Goal: Task Accomplishment & Management: Manage account settings

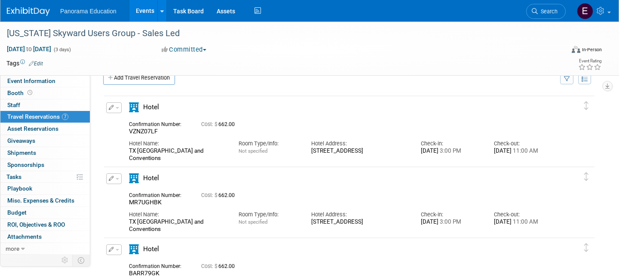
click at [31, 18] on div "Panorama Education Events Add Event Bulk Upload Events Shareable Event Boards R…" at bounding box center [304, 10] width 594 height 21
click at [27, 13] on img at bounding box center [28, 11] width 43 height 9
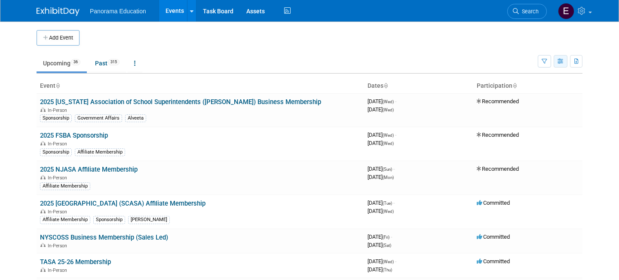
click at [564, 62] on button "button" at bounding box center [560, 61] width 14 height 12
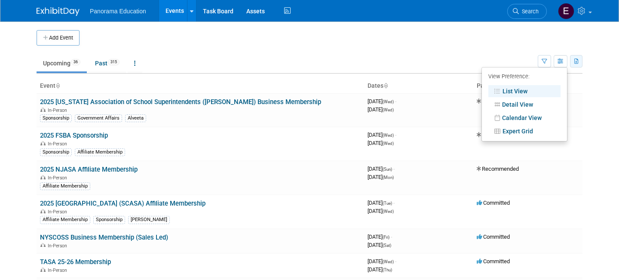
click at [575, 63] on icon "button" at bounding box center [576, 62] width 5 height 6
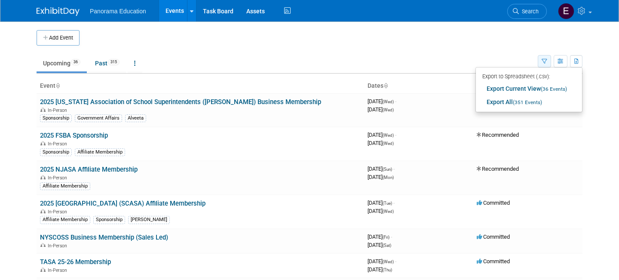
click at [544, 64] on button "button" at bounding box center [543, 61] width 13 height 12
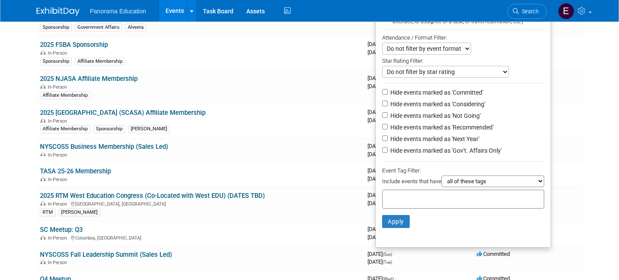
scroll to position [91, 0]
click at [382, 104] on input "Hide events marked as 'Considering'" at bounding box center [385, 103] width 6 height 6
checkbox input "true"
drag, startPoint x: 379, startPoint y: 113, endPoint x: 381, endPoint y: 124, distance: 10.8
click at [382, 113] on input "Hide events marked as 'Not Going'" at bounding box center [385, 115] width 6 height 6
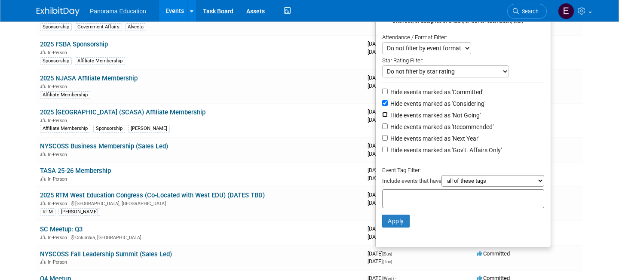
checkbox input "true"
click at [382, 125] on input "Hide events marked as 'Recommended'" at bounding box center [385, 126] width 6 height 6
checkbox input "true"
drag, startPoint x: 379, startPoint y: 140, endPoint x: 380, endPoint y: 145, distance: 4.8
click at [382, 140] on input "Hide events marked as 'Next Year'" at bounding box center [385, 138] width 6 height 6
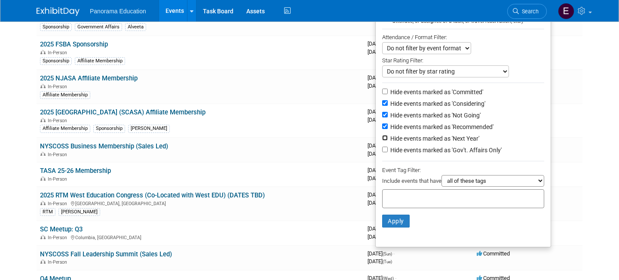
checkbox input "true"
click at [382, 150] on input "Hide events marked as 'Gov't. Affairs Only'" at bounding box center [385, 149] width 6 height 6
checkbox input "true"
click at [385, 226] on button "Apply" at bounding box center [395, 220] width 27 height 13
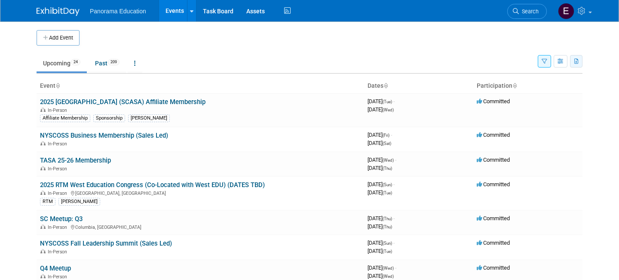
click at [576, 65] on button "button" at bounding box center [576, 61] width 12 height 12
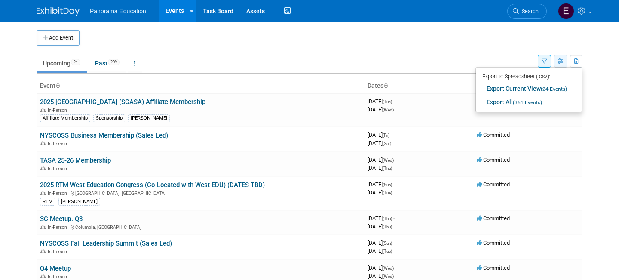
click at [558, 62] on icon "button" at bounding box center [560, 62] width 6 height 6
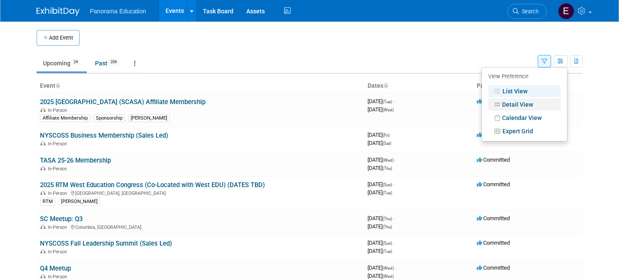
click at [525, 104] on link "Detail View" at bounding box center [524, 104] width 72 height 12
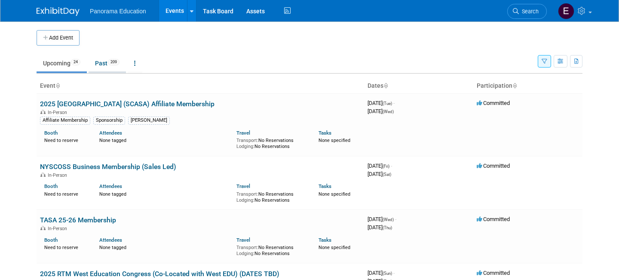
click at [115, 64] on span "209" at bounding box center [114, 62] width 12 height 6
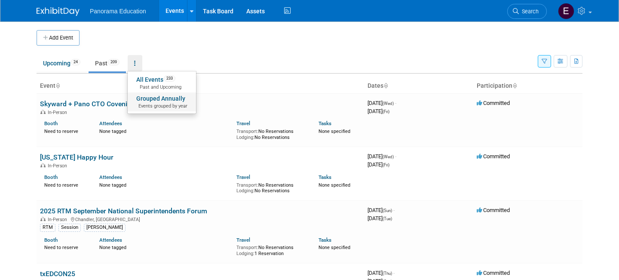
click at [164, 97] on link "Grouped Annually Events grouped by year" at bounding box center [162, 101] width 68 height 19
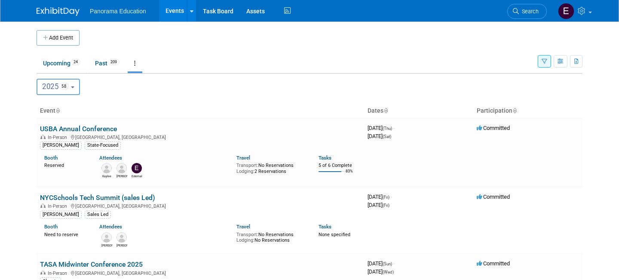
click at [64, 87] on span "58" at bounding box center [64, 85] width 10 height 7
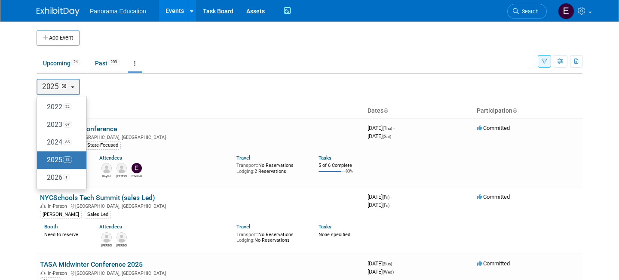
click at [165, 105] on th "Event" at bounding box center [200, 111] width 327 height 15
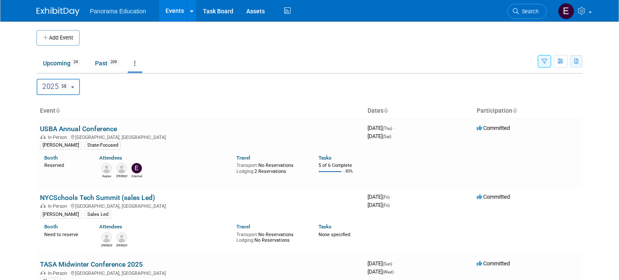
click at [577, 62] on icon "button" at bounding box center [576, 62] width 5 height 6
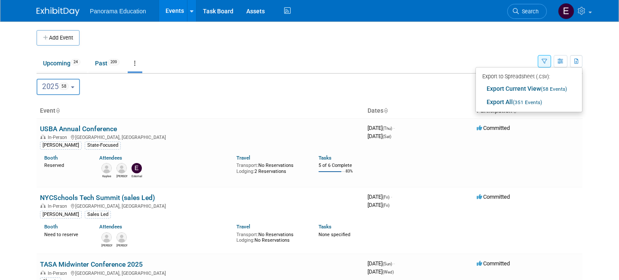
click at [351, 69] on ul "Upcoming 24 Past 209 All Events 233 Past and Upcoming Grouped Annually Events g…" at bounding box center [287, 63] width 501 height 19
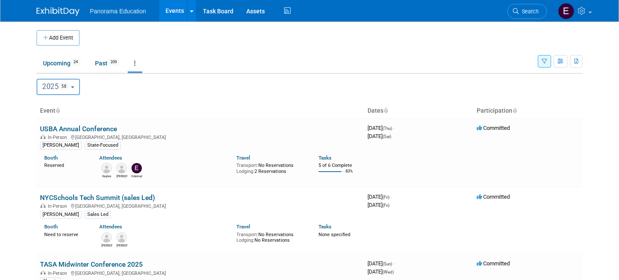
click at [129, 14] on span "Panorama Education" at bounding box center [118, 11] width 56 height 7
click at [217, 13] on link "Task Board" at bounding box center [217, 10] width 43 height 21
click at [192, 10] on icon at bounding box center [191, 12] width 3 height 6
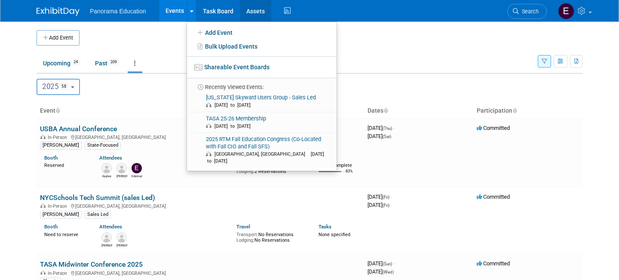
click at [255, 15] on link "Assets" at bounding box center [255, 10] width 31 height 21
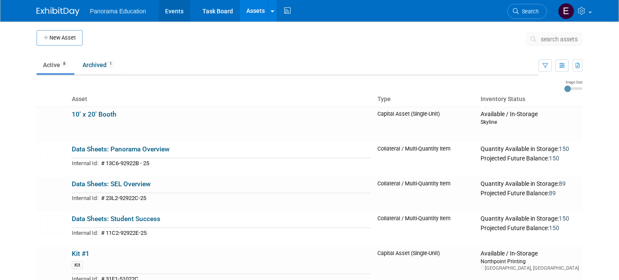
click at [171, 14] on link "Events" at bounding box center [174, 10] width 31 height 21
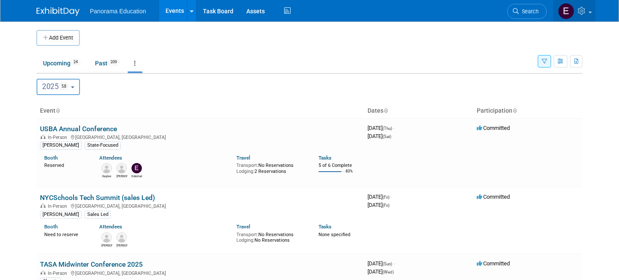
click at [587, 11] on link at bounding box center [574, 10] width 42 height 21
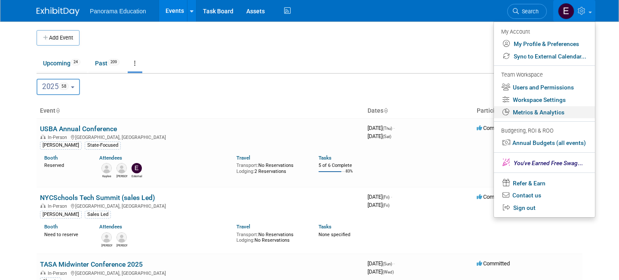
click at [558, 114] on link "Metrics & Analytics" at bounding box center [544, 112] width 101 height 12
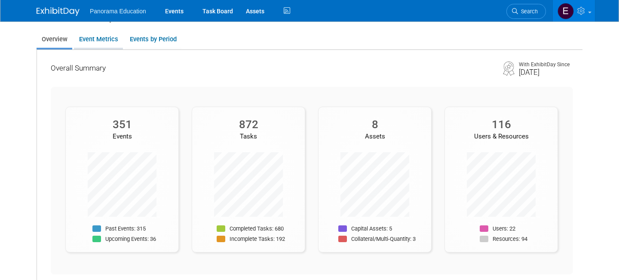
scroll to position [22, 0]
click at [112, 41] on link "Event Metrics" at bounding box center [98, 39] width 49 height 17
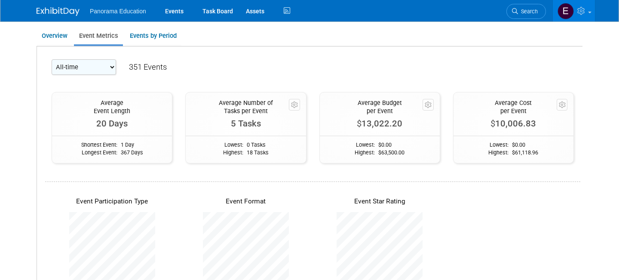
scroll to position [27, 0]
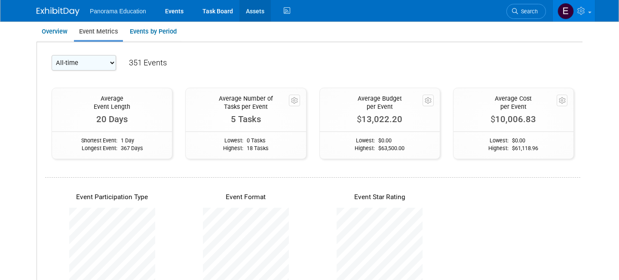
click at [251, 19] on link "Assets" at bounding box center [254, 10] width 31 height 21
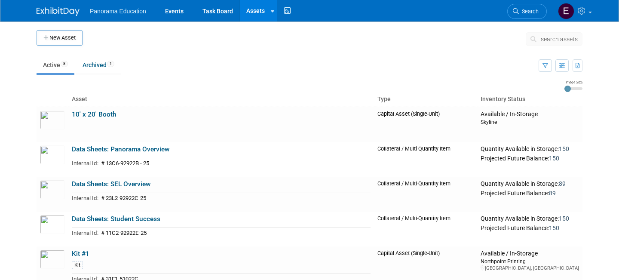
click at [69, 14] on img at bounding box center [58, 11] width 43 height 9
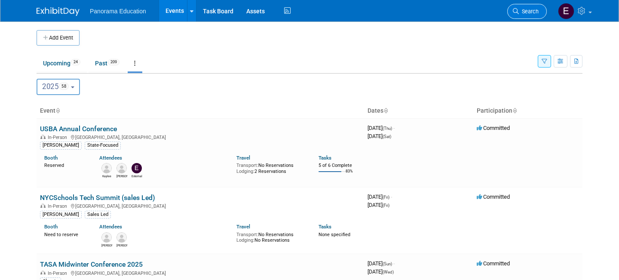
click at [520, 12] on span "Search" at bounding box center [529, 11] width 20 height 6
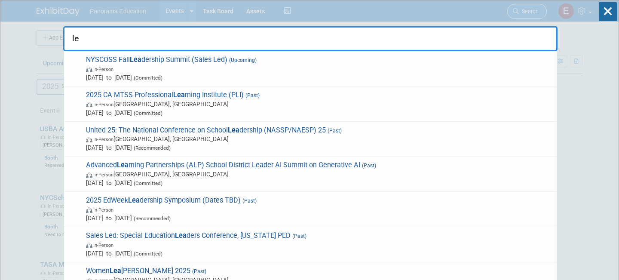
type input "l"
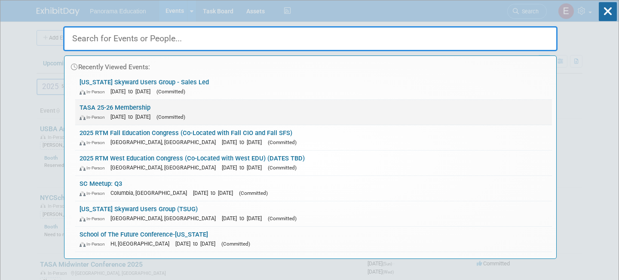
drag, startPoint x: 580, startPoint y: 96, endPoint x: 530, endPoint y: 101, distance: 51.0
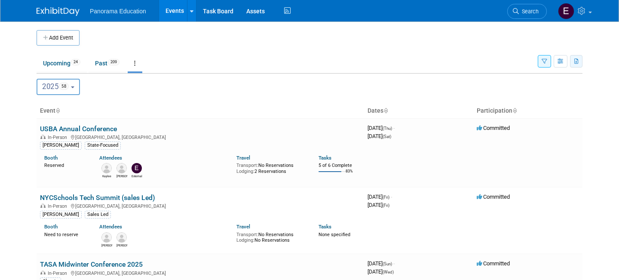
click at [577, 64] on button "button" at bounding box center [576, 61] width 12 height 12
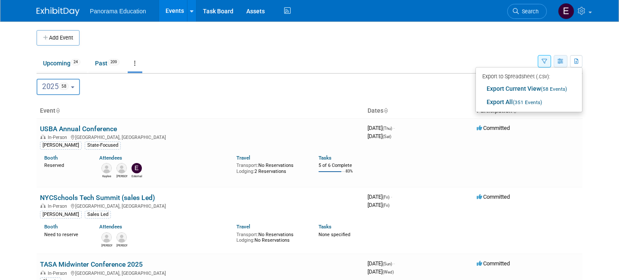
click at [566, 61] on button "button" at bounding box center [560, 61] width 14 height 12
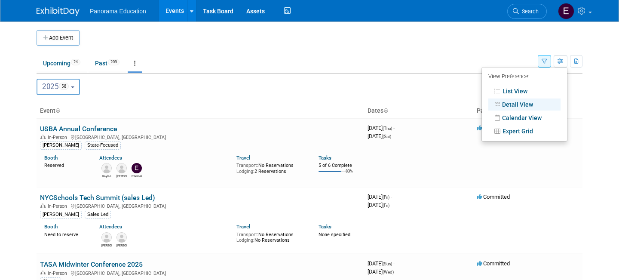
click at [295, 63] on ul "Upcoming 24 Past 209 All Events 233 Past and Upcoming Grouped Annually Events g…" at bounding box center [287, 63] width 501 height 19
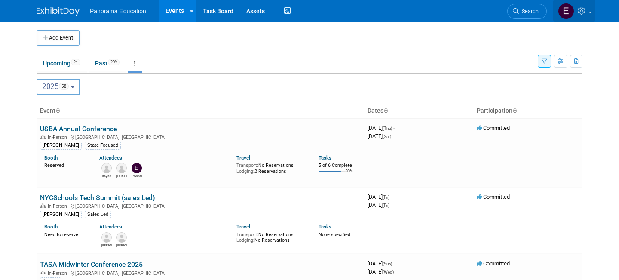
click at [570, 6] on img at bounding box center [566, 11] width 16 height 16
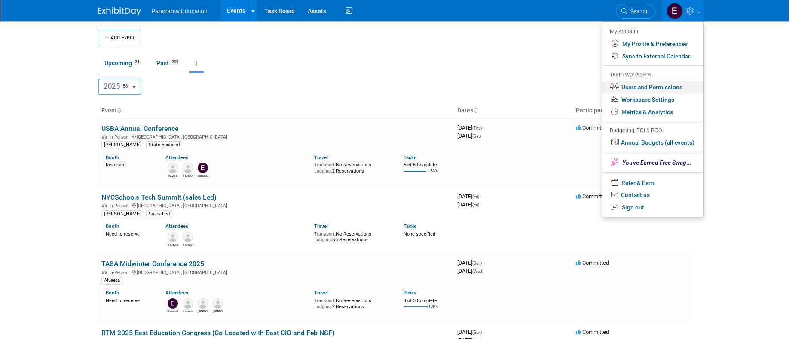
click at [618, 87] on link "Users and Permissions" at bounding box center [652, 87] width 101 height 12
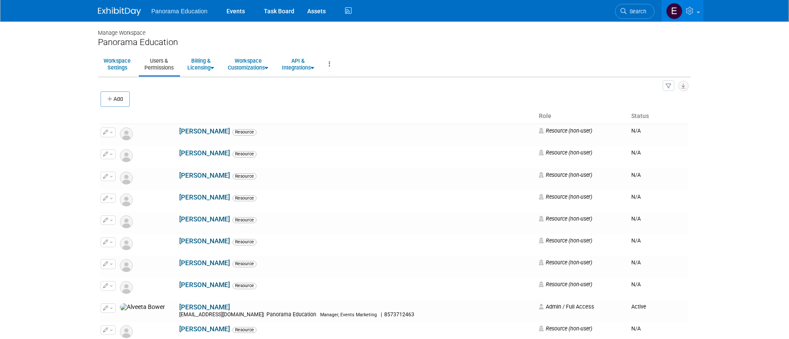
click at [217, 10] on li "Panorama Education" at bounding box center [185, 8] width 69 height 12
click at [233, 12] on link "Events" at bounding box center [235, 10] width 31 height 21
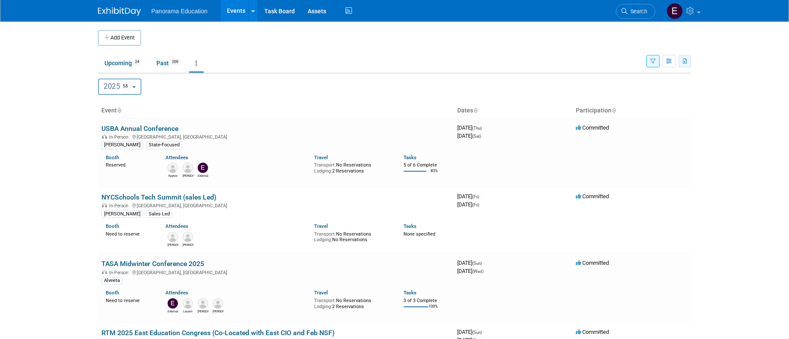
click at [683, 61] on icon "button" at bounding box center [685, 62] width 5 height 6
click at [644, 89] on link "Export Current View (58 Events)" at bounding box center [637, 88] width 93 height 12
click at [155, 124] on td "USBA Annual Conference In-Person Salt Lake City, UT Taylor State-Focused Booth …" at bounding box center [276, 152] width 356 height 69
click at [126, 126] on link "USBA Annual Conference" at bounding box center [139, 129] width 77 height 8
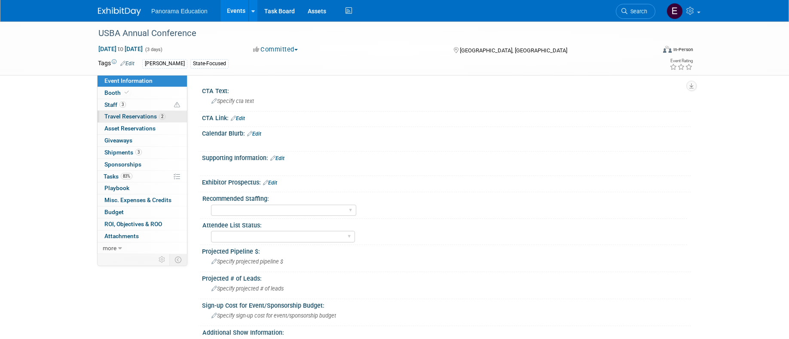
scroll to position [0, 0]
click at [126, 93] on icon at bounding box center [127, 92] width 4 height 5
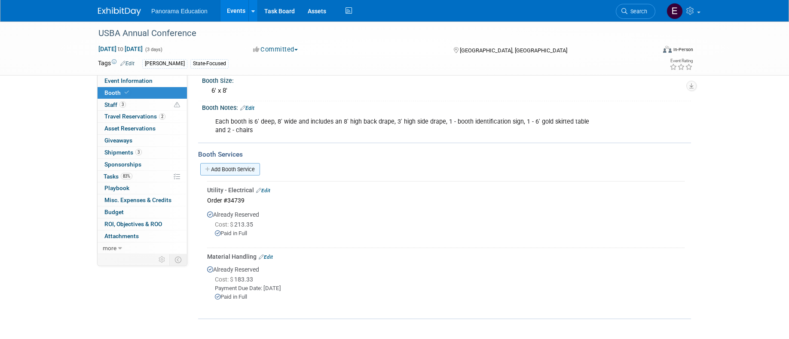
scroll to position [110, 0]
click at [240, 164] on link "Add Booth Service" at bounding box center [230, 167] width 60 height 12
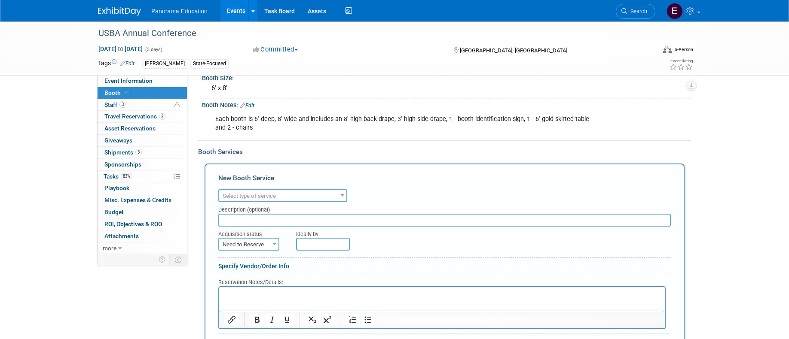
scroll to position [0, 0]
click at [265, 200] on span "Select type of service" at bounding box center [282, 196] width 127 height 12
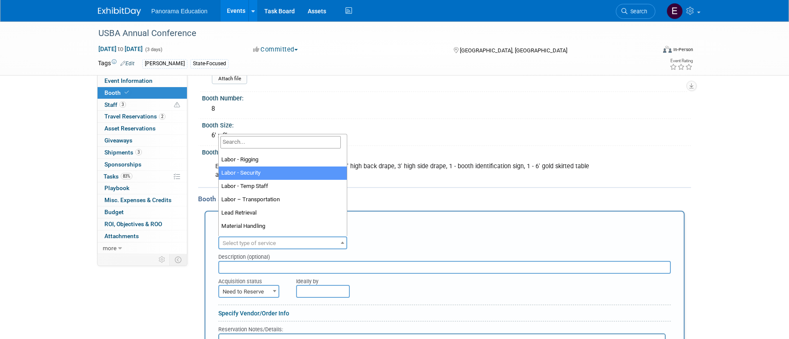
scroll to position [130, 0]
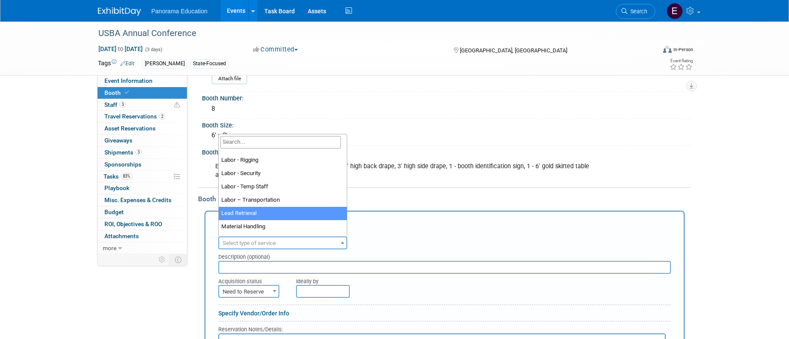
click at [666, 173] on div "Each booth is 6' deep, 8' wide and includes an 8' high back drape, 3' high side…" at bounding box center [446, 170] width 489 height 29
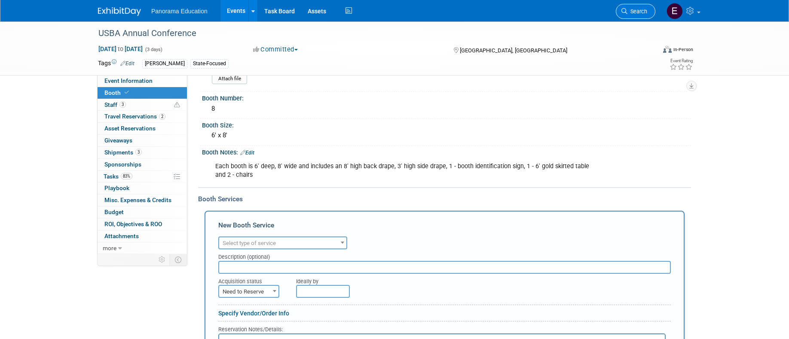
click at [639, 14] on span "Search" at bounding box center [637, 11] width 20 height 6
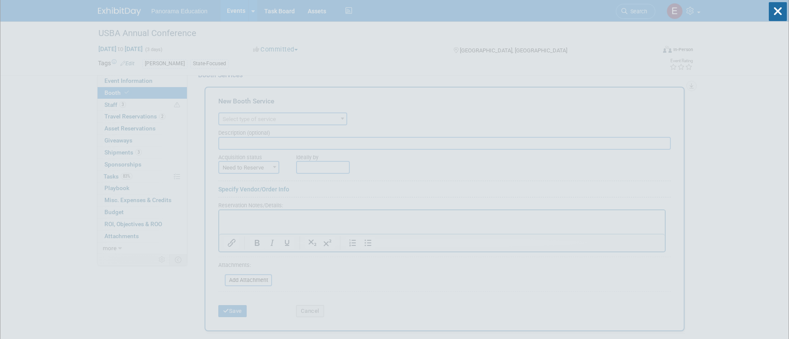
scroll to position [233, 0]
type input "lead re"
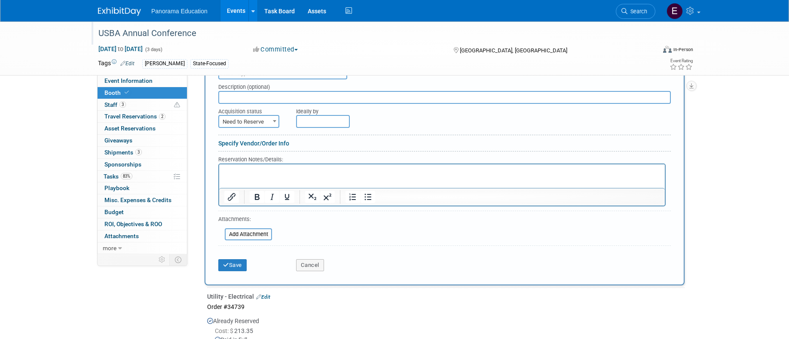
scroll to position [0, 0]
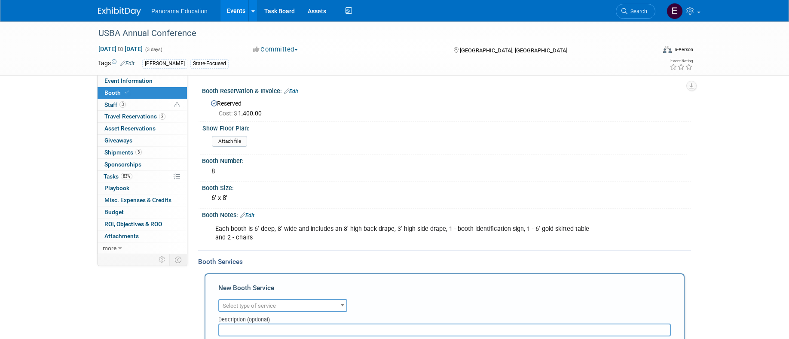
click at [132, 14] on img at bounding box center [119, 11] width 43 height 9
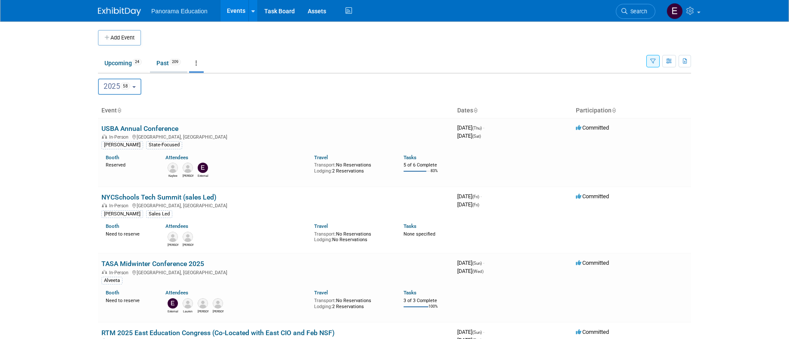
click at [172, 64] on link "Past 209" at bounding box center [168, 63] width 37 height 16
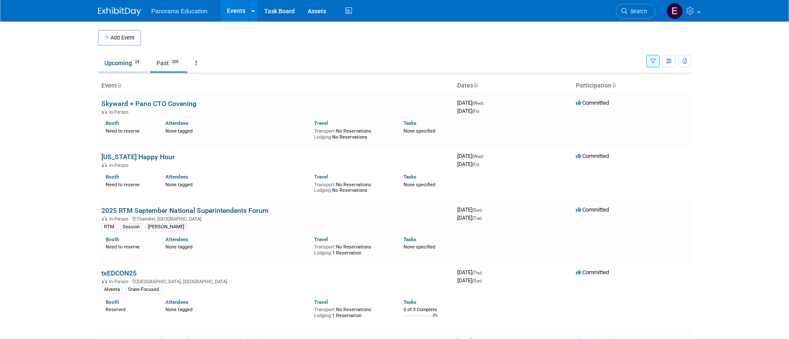
click at [135, 67] on link "Upcoming 24" at bounding box center [123, 63] width 50 height 16
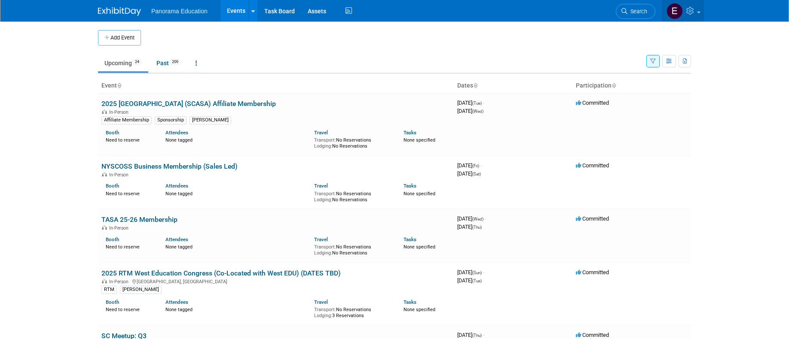
click at [687, 5] on link at bounding box center [683, 10] width 42 height 21
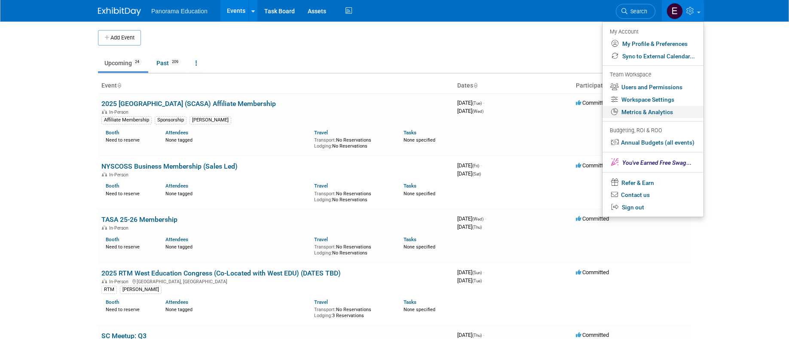
click at [637, 113] on link "Metrics & Analytics" at bounding box center [652, 112] width 101 height 12
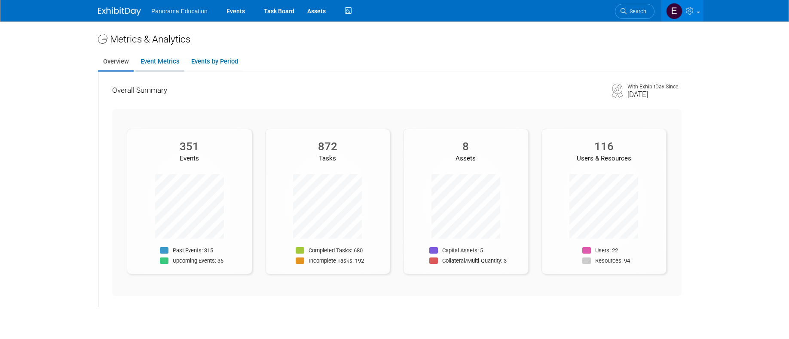
click at [177, 67] on link "Event Metrics" at bounding box center [159, 61] width 49 height 17
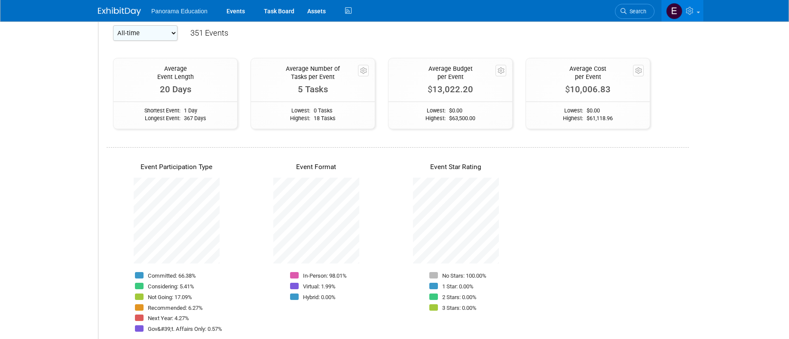
scroll to position [61, 0]
click at [155, 34] on select "All-time 2026 2025 2024 2023 2022" at bounding box center [145, 31] width 64 height 15
select select "2025"
click at [113, 24] on select "All-time 2026 2025 2024 2023 2022" at bounding box center [145, 31] width 64 height 15
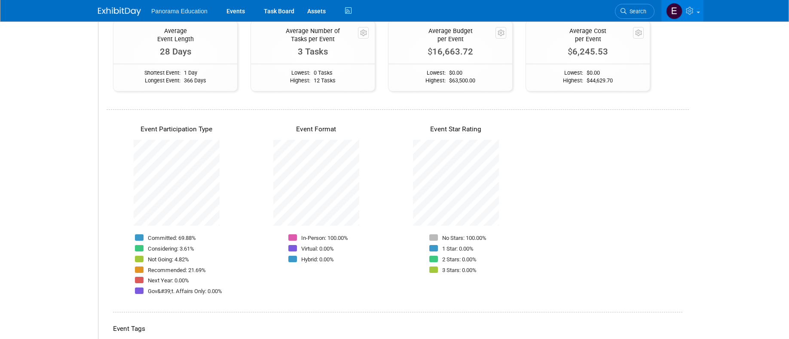
scroll to position [0, 0]
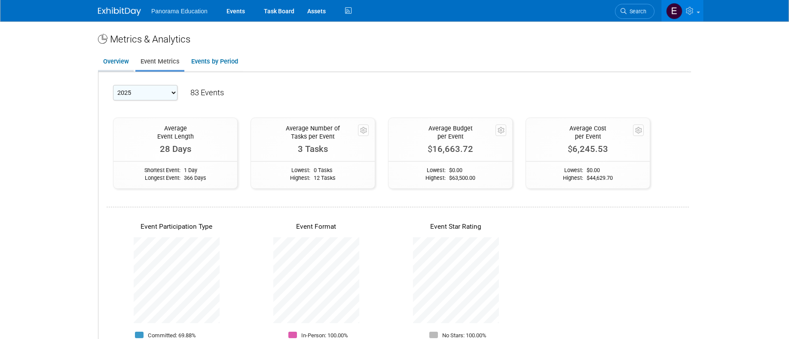
click at [99, 63] on link "Overview" at bounding box center [116, 61] width 36 height 17
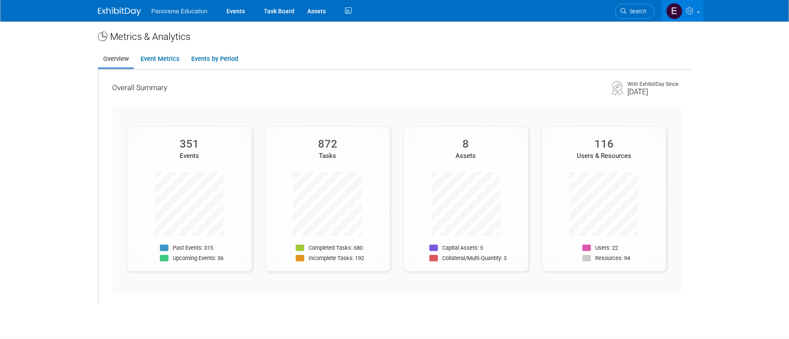
scroll to position [9, 0]
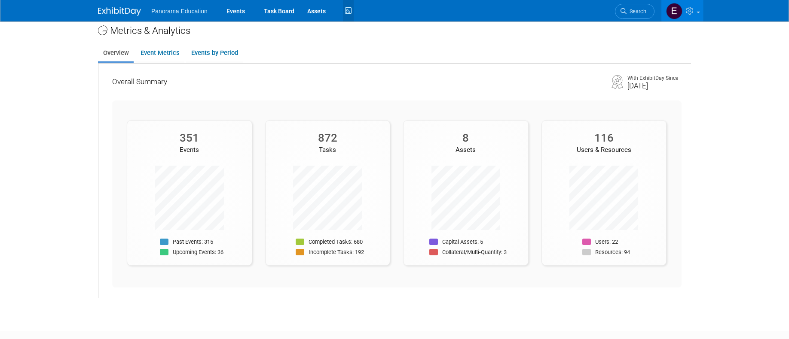
click at [347, 12] on icon at bounding box center [348, 10] width 11 height 13
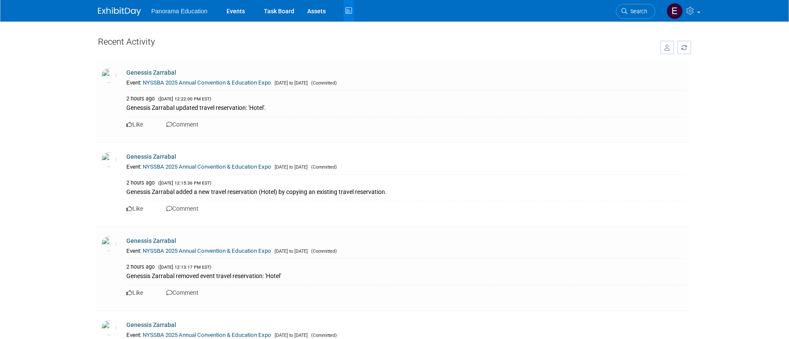
click at [124, 9] on img at bounding box center [119, 11] width 43 height 9
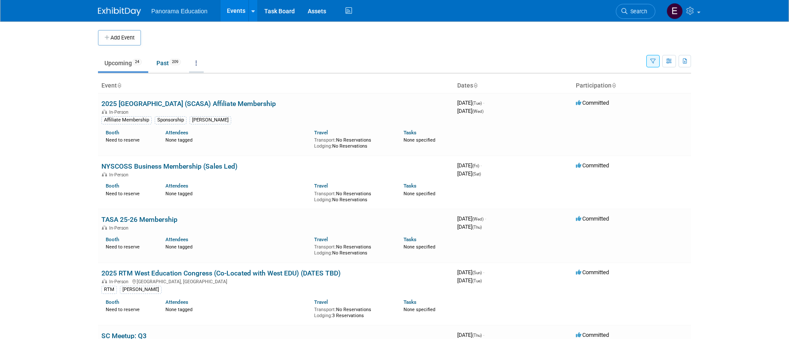
click at [194, 59] on link at bounding box center [196, 63] width 15 height 16
click at [159, 12] on span "Panorama Education" at bounding box center [179, 11] width 56 height 7
click at [691, 12] on icon at bounding box center [691, 11] width 10 height 8
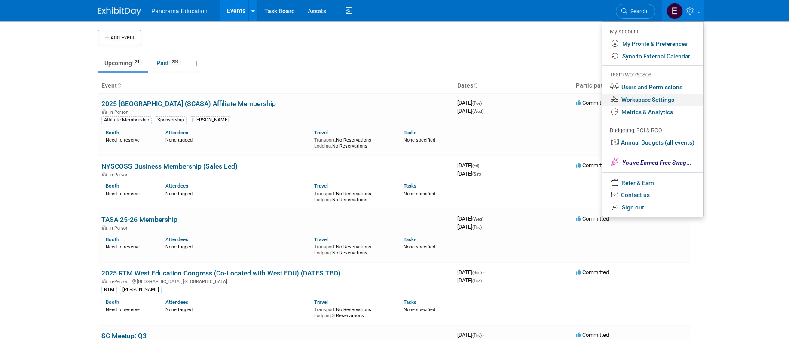
click at [651, 103] on link "Workspace Settings" at bounding box center [652, 100] width 101 height 12
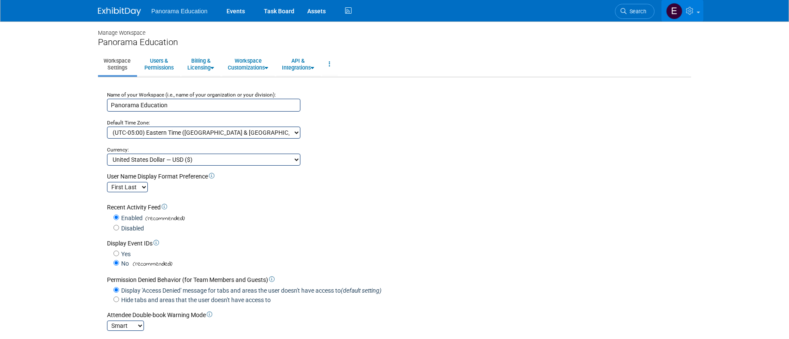
click at [695, 15] on icon at bounding box center [691, 11] width 10 height 8
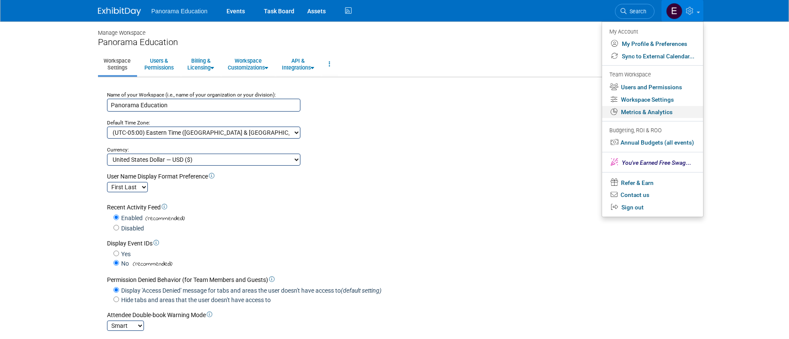
click at [658, 116] on link "Metrics & Analytics" at bounding box center [652, 112] width 101 height 12
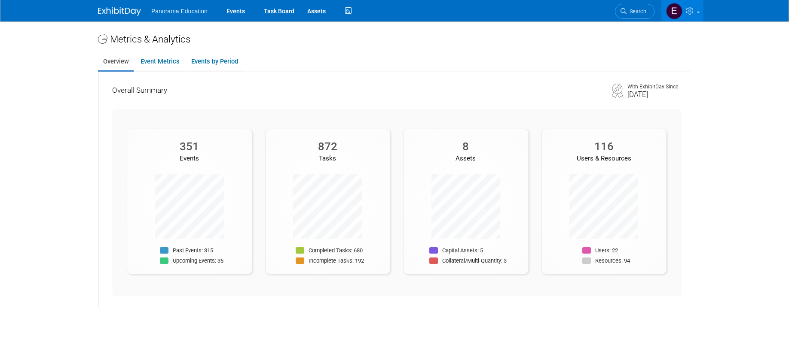
click at [686, 8] on icon at bounding box center [691, 11] width 10 height 8
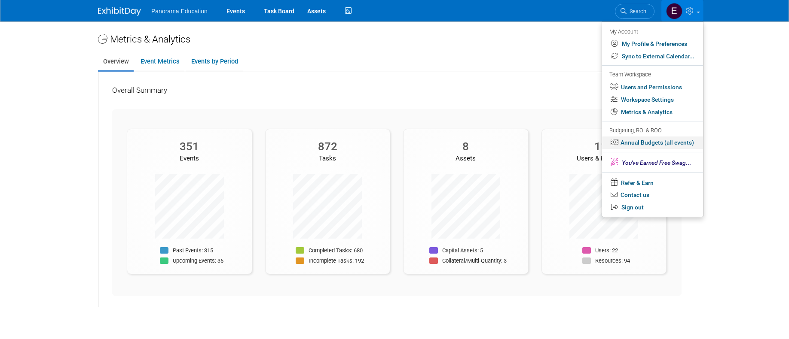
click at [644, 138] on link "Annual Budgets (all events)" at bounding box center [652, 143] width 101 height 12
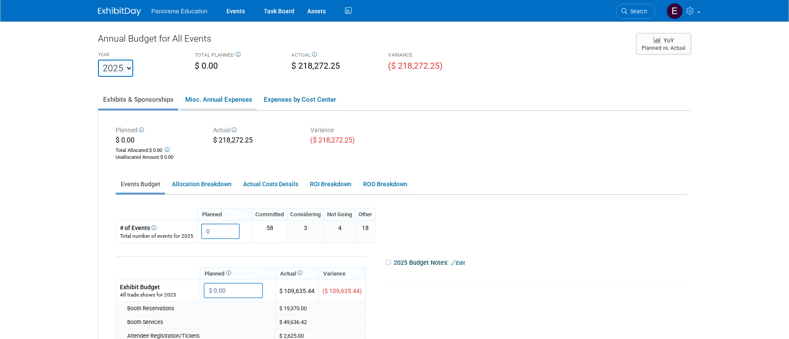
click at [207, 101] on link "Misc. Annual Expenses" at bounding box center [218, 100] width 77 height 18
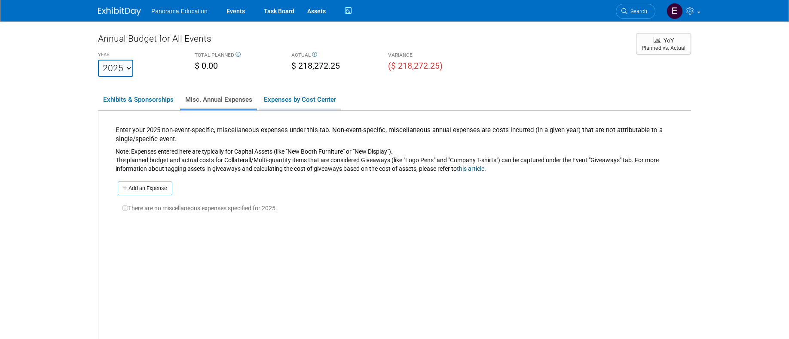
click at [298, 98] on link "Expenses by Cost Center" at bounding box center [300, 100] width 82 height 18
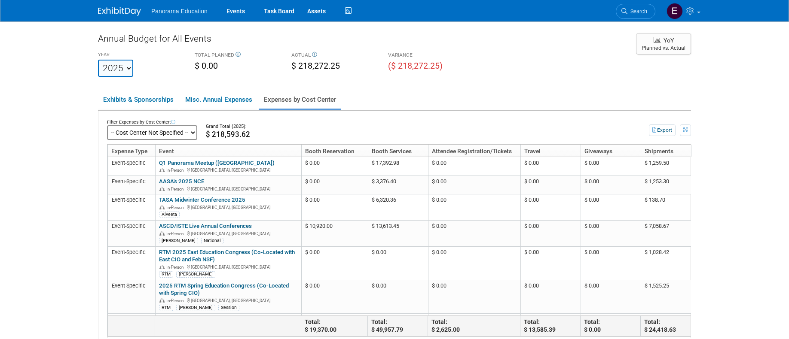
click at [132, 135] on select "-- Cost Center Not Specified --" at bounding box center [152, 132] width 90 height 15
click at [150, 94] on link "Exhibits & Sponsorships" at bounding box center [138, 100] width 80 height 18
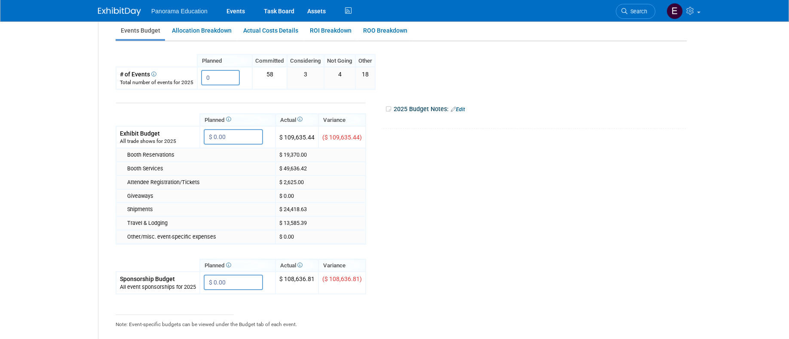
scroll to position [156, 0]
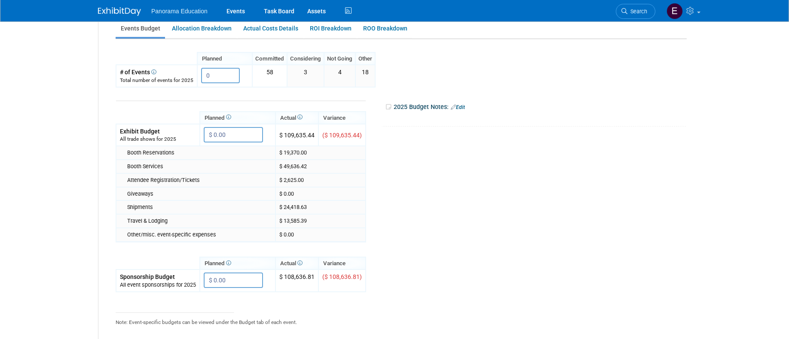
drag, startPoint x: 144, startPoint y: 166, endPoint x: 323, endPoint y: 165, distance: 178.3
click at [323, 165] on tr "Booth Services $ 49,636.42" at bounding box center [241, 167] width 250 height 14
drag, startPoint x: 284, startPoint y: 165, endPoint x: 270, endPoint y: 165, distance: 13.3
click at [270, 165] on tr "Booth Services $ 49,636.42" at bounding box center [241, 167] width 250 height 14
click at [270, 165] on div "Booth Services" at bounding box center [199, 167] width 144 height 8
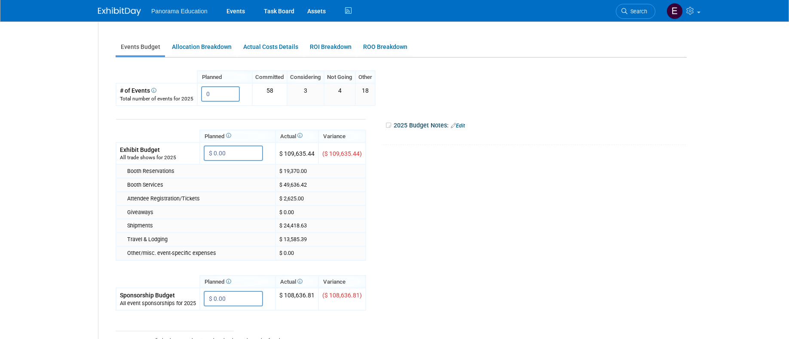
scroll to position [113, 0]
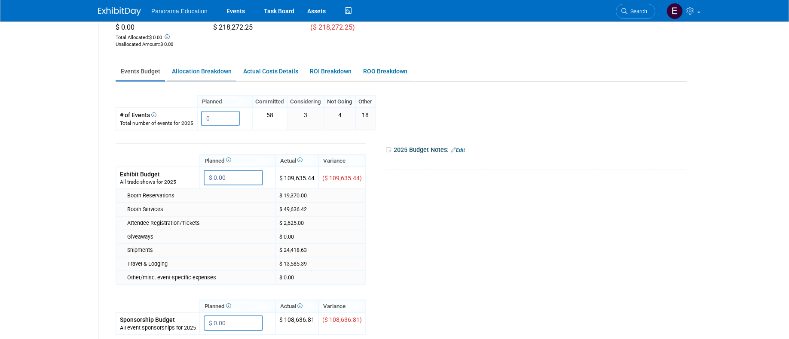
click at [212, 75] on link "Allocation Breakdown" at bounding box center [202, 71] width 70 height 17
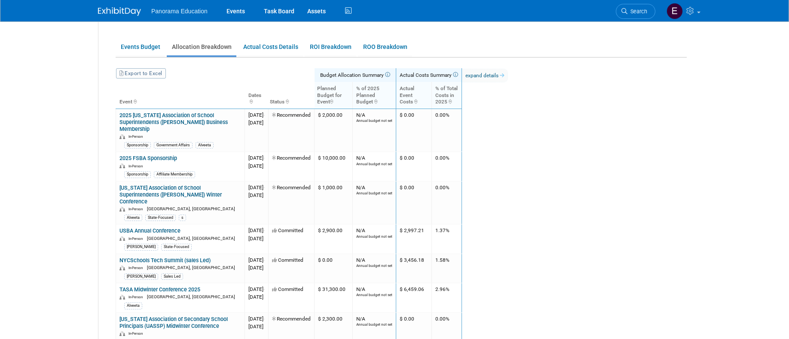
scroll to position [138, 0]
click at [508, 73] on link "expand details" at bounding box center [485, 75] width 46 height 14
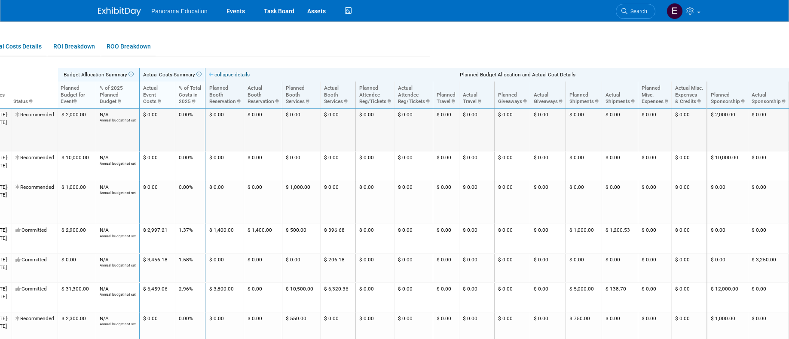
scroll to position [138, 290]
click at [346, 102] on icon "ActualBoothServices: activate to sort column ascending" at bounding box center [345, 101] width 4 height 5
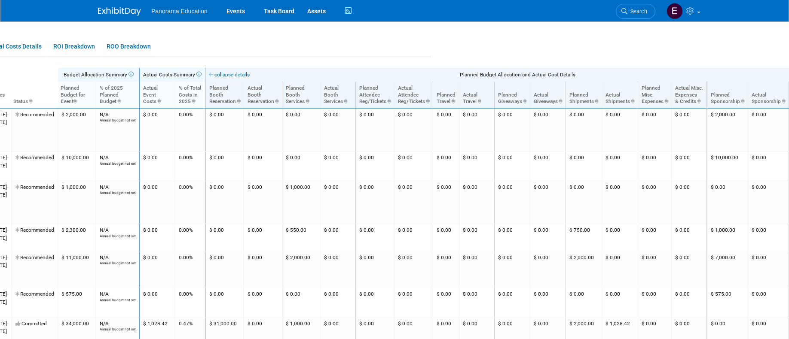
click at [346, 102] on icon "ActualBoothServices: activate to sort column descending" at bounding box center [345, 101] width 4 height 5
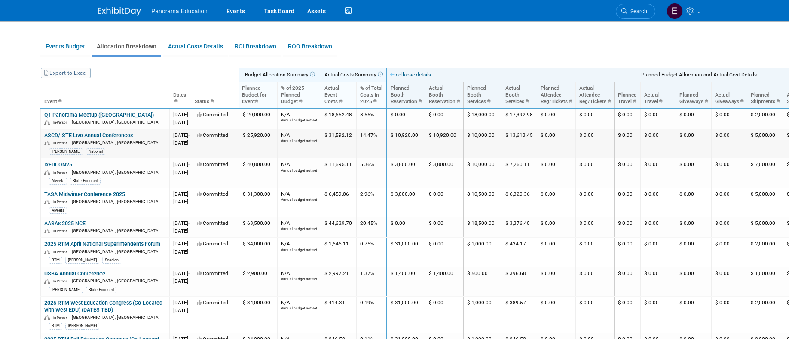
scroll to position [138, 63]
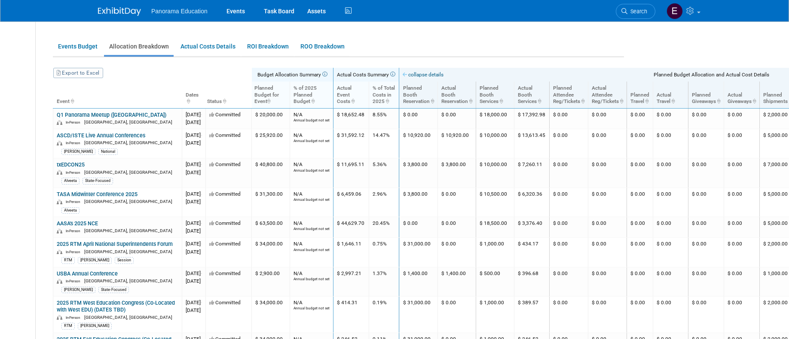
click at [395, 75] on icon at bounding box center [392, 74] width 6 height 5
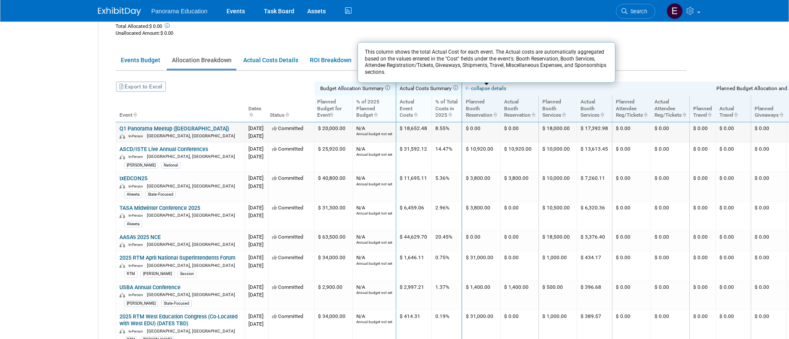
scroll to position [110, 0]
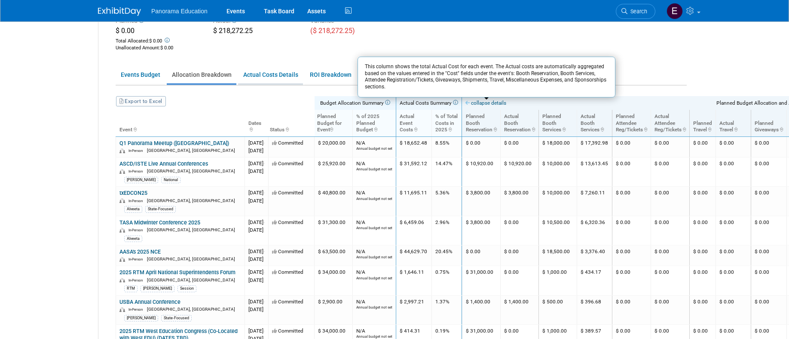
click at [290, 79] on link "Actual Costs Details" at bounding box center [270, 75] width 65 height 17
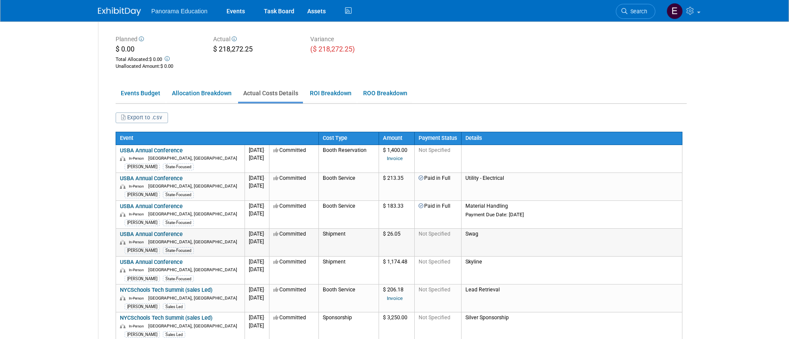
scroll to position [12, 0]
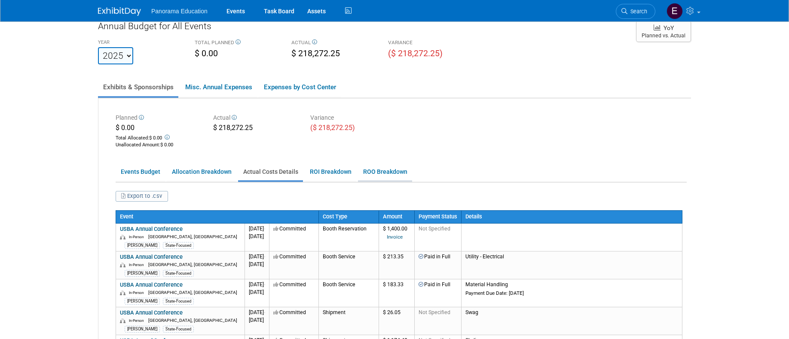
click at [383, 176] on link "ROO Breakdown" at bounding box center [385, 172] width 54 height 17
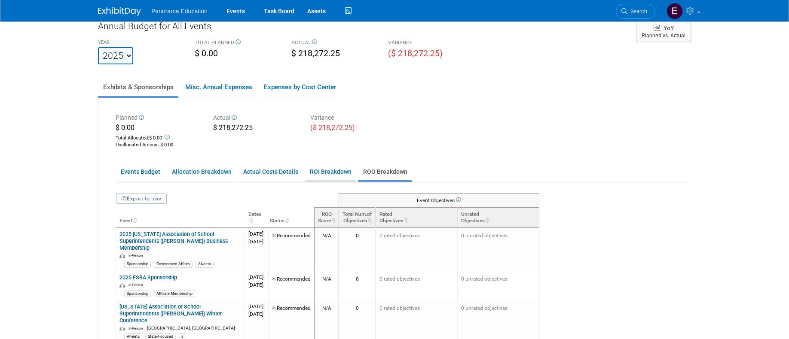
click at [337, 172] on link "ROI Breakdown" at bounding box center [331, 172] width 52 height 17
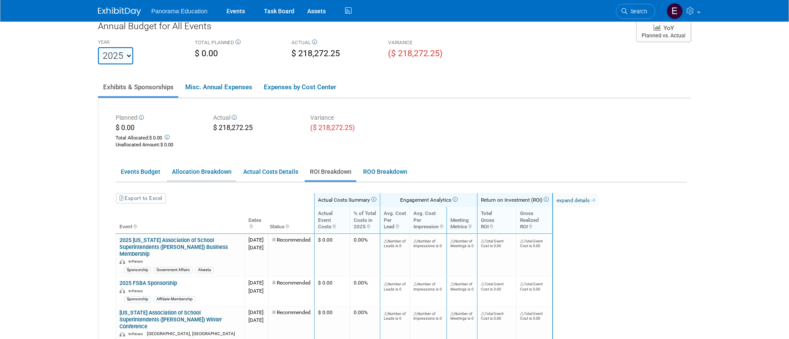
click at [208, 173] on link "Allocation Breakdown" at bounding box center [202, 172] width 70 height 17
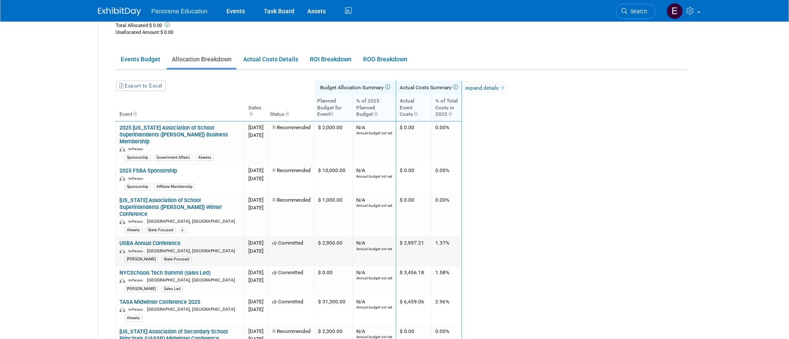
scroll to position [134, 0]
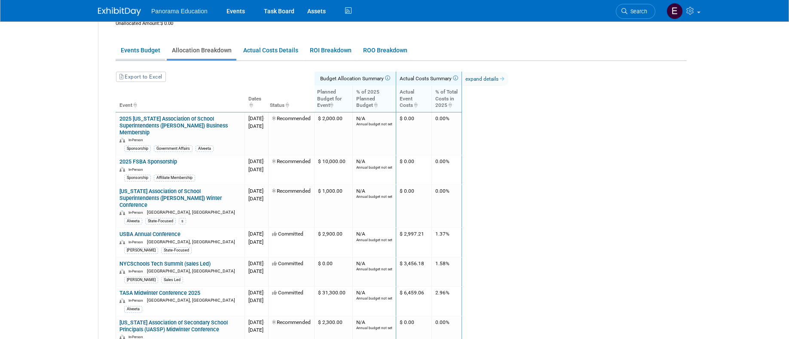
click at [132, 51] on link "Events Budget" at bounding box center [140, 50] width 49 height 17
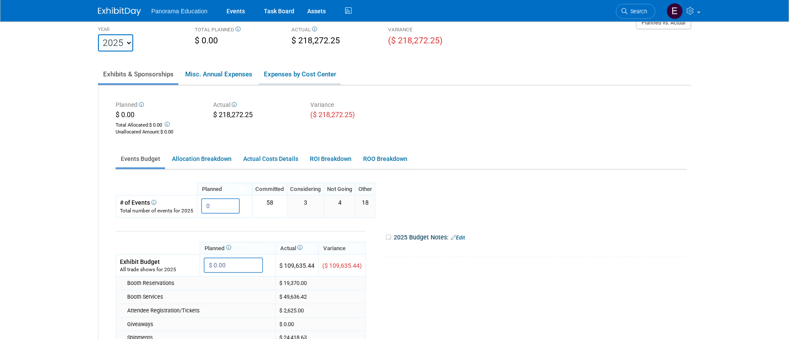
scroll to position [0, 0]
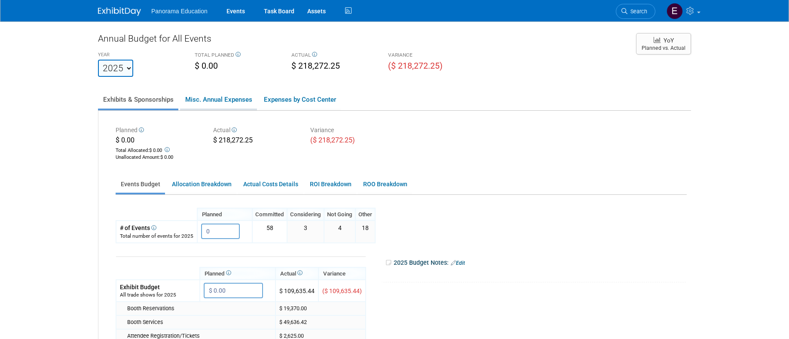
click at [232, 106] on link "Misc. Annual Expenses" at bounding box center [218, 100] width 77 height 18
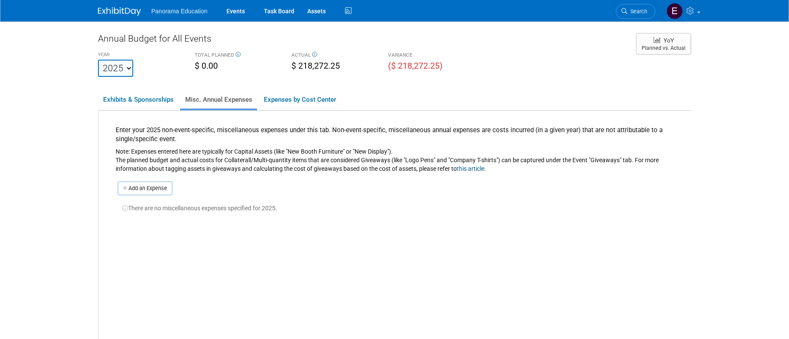
scroll to position [0, 0]
click at [324, 101] on link "Expenses by Cost Center" at bounding box center [300, 99] width 82 height 18
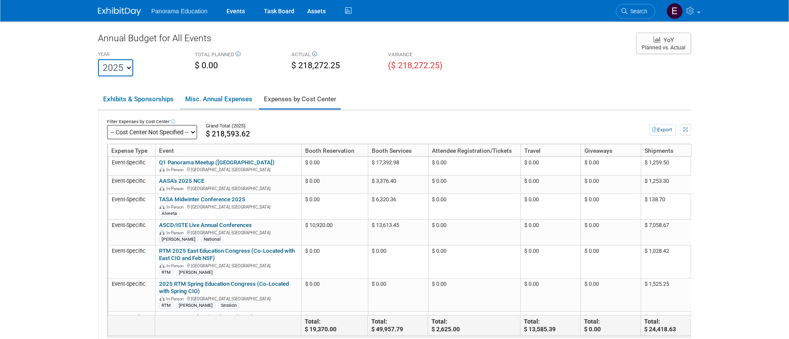
click at [241, 100] on link "Misc. Annual Expenses" at bounding box center [218, 99] width 77 height 18
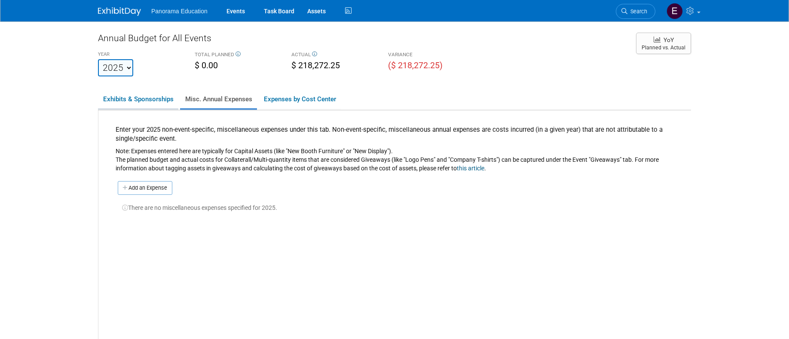
click at [146, 100] on link "Exhibits & Sponsorships" at bounding box center [138, 99] width 80 height 18
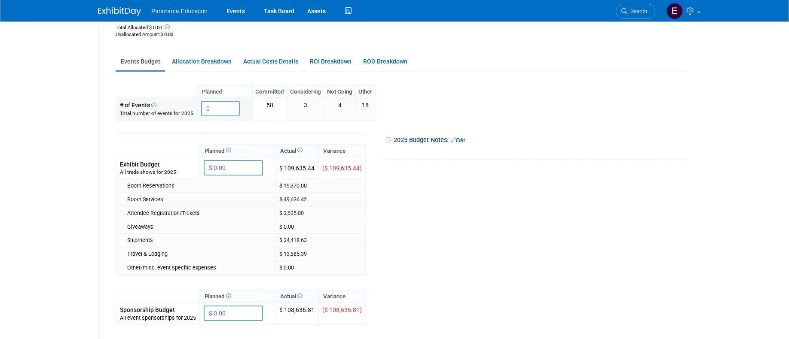
scroll to position [138, 0]
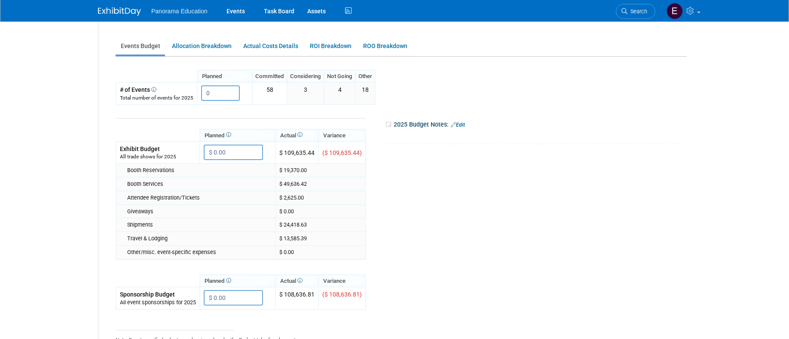
click at [330, 182] on td "$ 49,636.42" at bounding box center [320, 184] width 90 height 14
click at [300, 183] on td "$ 49,636.42" at bounding box center [320, 184] width 90 height 14
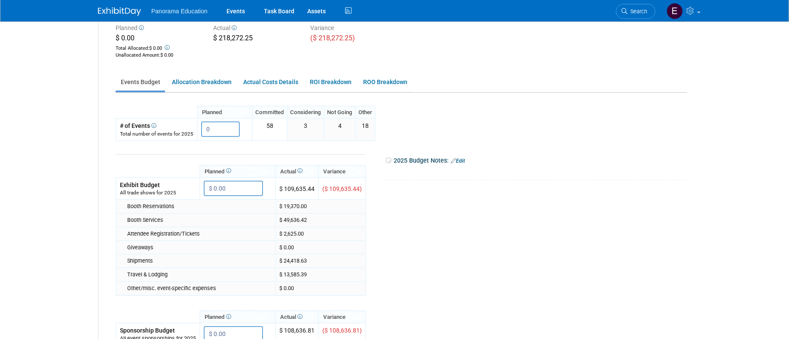
scroll to position [85, 0]
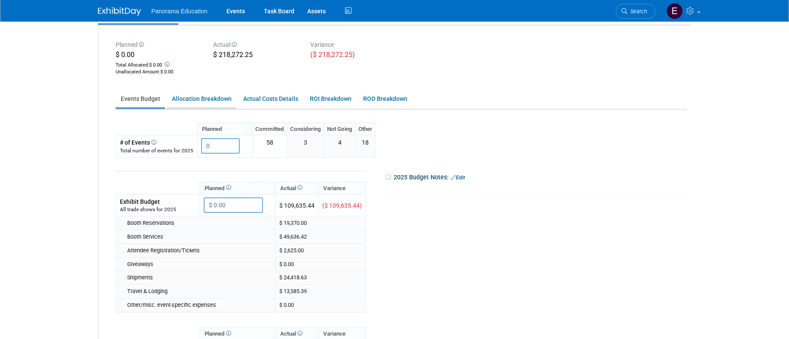
click at [213, 98] on link "Allocation Breakdown" at bounding box center [202, 99] width 70 height 17
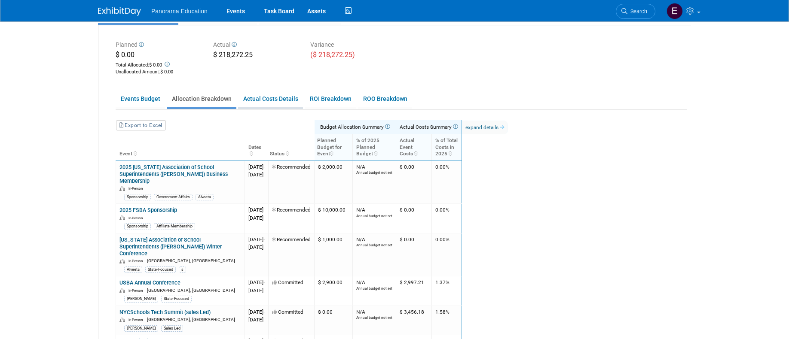
click at [253, 102] on link "Actual Costs Details" at bounding box center [270, 99] width 65 height 17
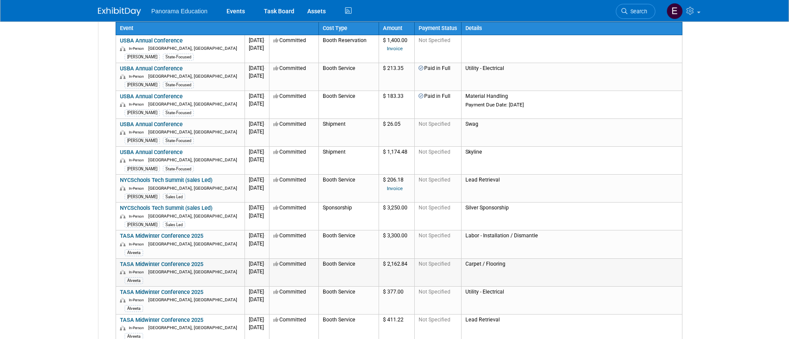
scroll to position [91, 0]
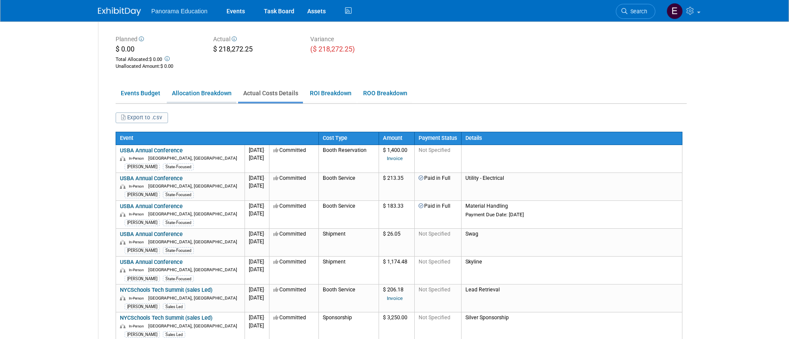
click at [214, 98] on link "Allocation Breakdown" at bounding box center [202, 93] width 70 height 17
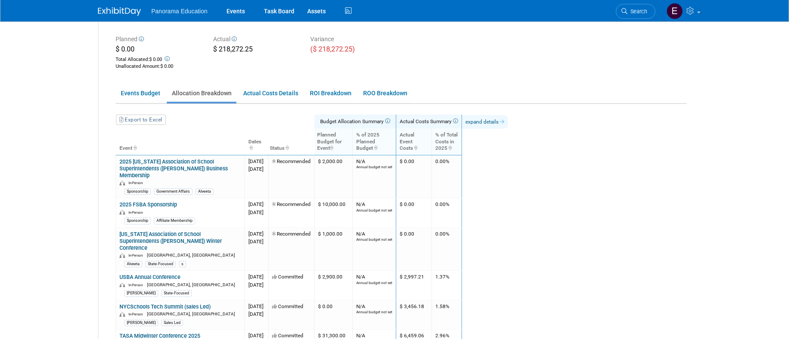
click at [508, 121] on link "expand details" at bounding box center [485, 122] width 46 height 14
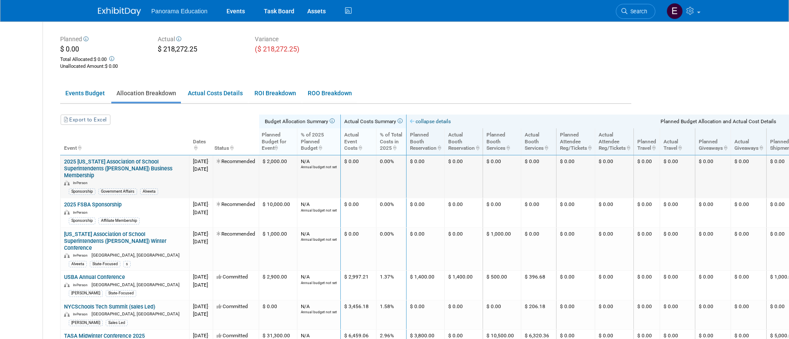
scroll to position [91, 58]
click at [92, 118] on link "Export to Excel" at bounding box center [83, 120] width 50 height 10
click at [83, 96] on link "Events Budget" at bounding box center [82, 93] width 49 height 17
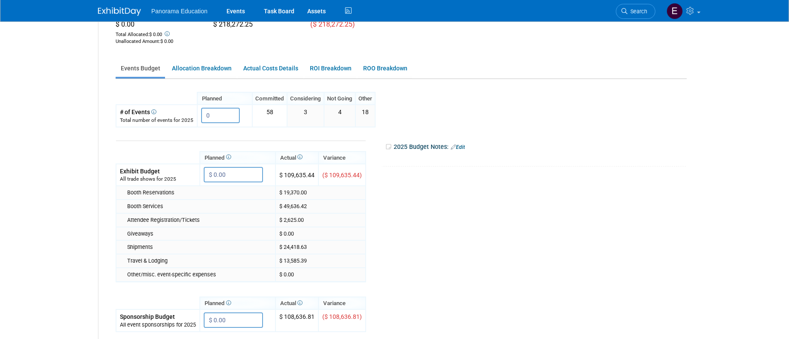
scroll to position [0, 0]
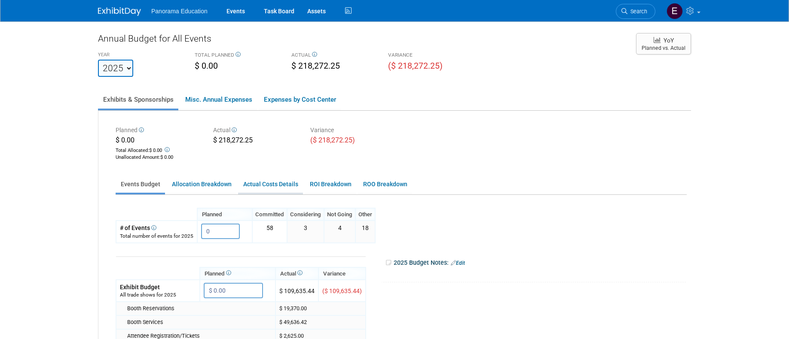
click at [276, 186] on link "Actual Costs Details" at bounding box center [270, 184] width 65 height 17
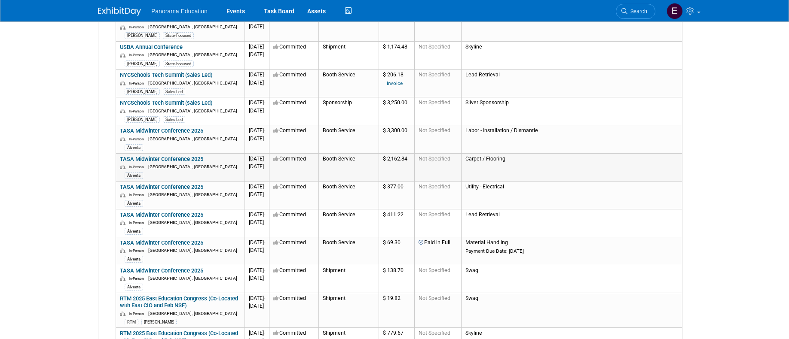
scroll to position [277, 0]
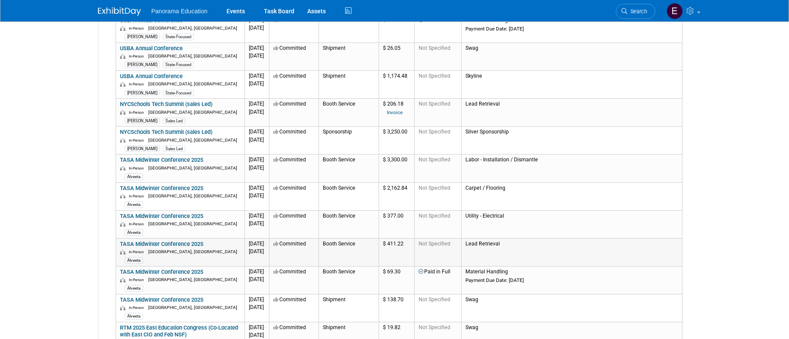
click at [520, 245] on td "Lead Retrieval" at bounding box center [571, 252] width 221 height 28
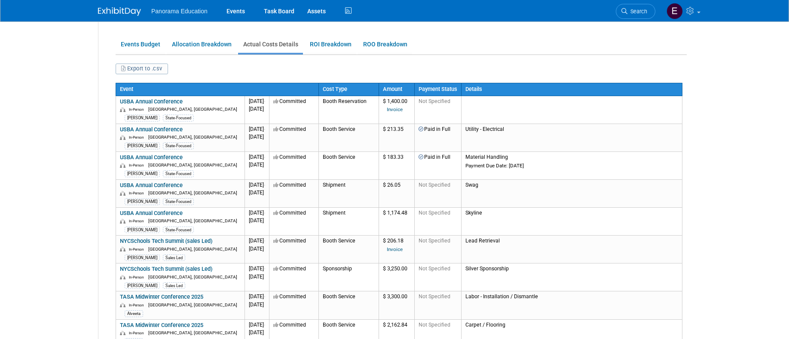
scroll to position [139, 0]
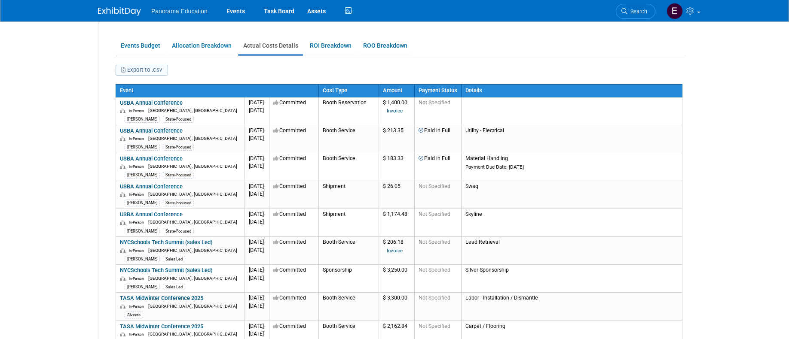
click at [135, 69] on button "Export to .csv" at bounding box center [142, 70] width 52 height 11
click at [661, 5] on ul "Search" at bounding box center [639, 10] width 46 height 21
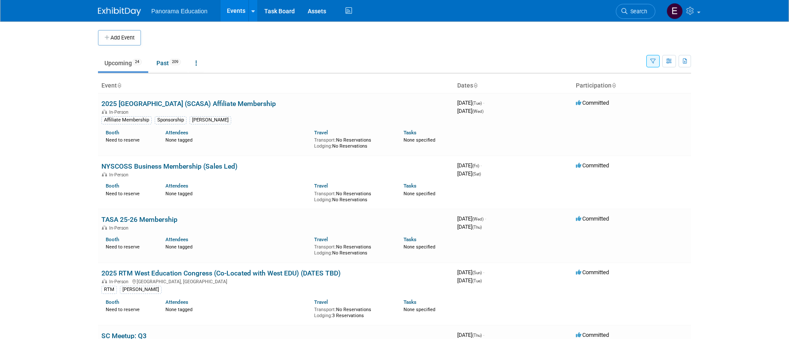
click at [178, 104] on link "2025 [GEOGRAPHIC_DATA] (SCASA) Affiliate Membership" at bounding box center [188, 104] width 174 height 8
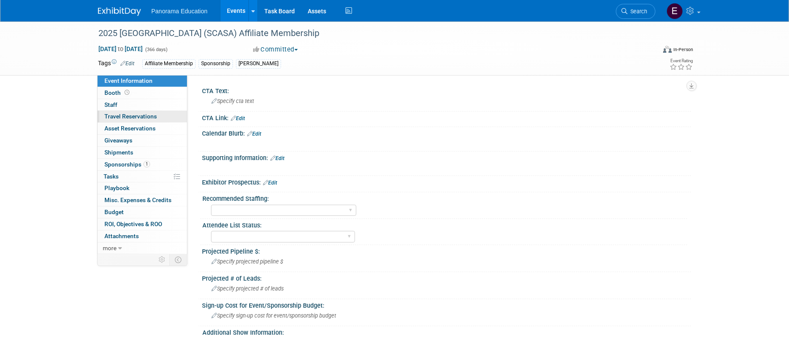
click at [139, 116] on span "Travel Reservations 0" at bounding box center [130, 116] width 52 height 7
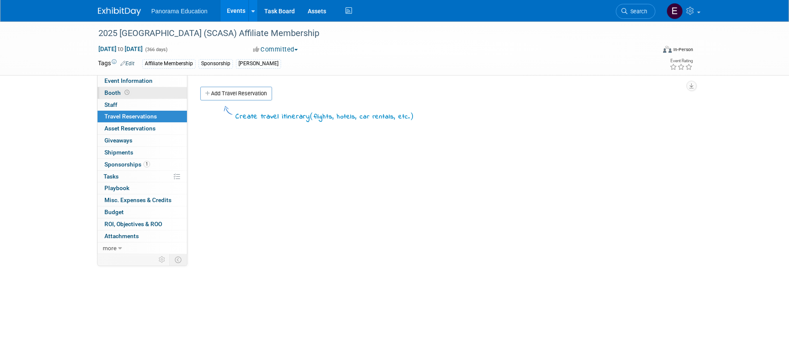
click at [133, 97] on link "Booth" at bounding box center [142, 93] width 89 height 12
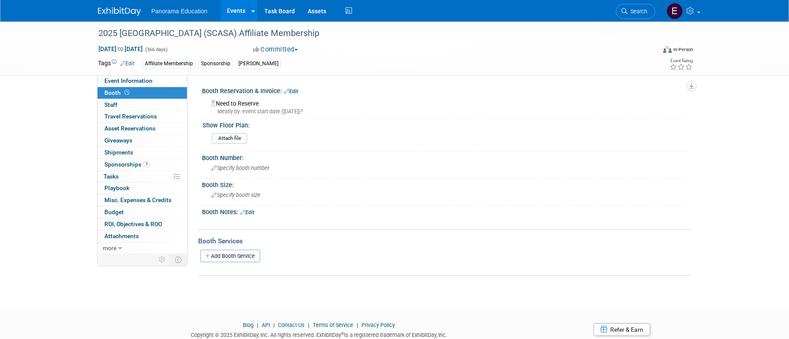
click at [215, 264] on div "Add Booth Service" at bounding box center [444, 256] width 493 height 20
click at [214, 260] on link "Add Booth Service" at bounding box center [230, 256] width 60 height 12
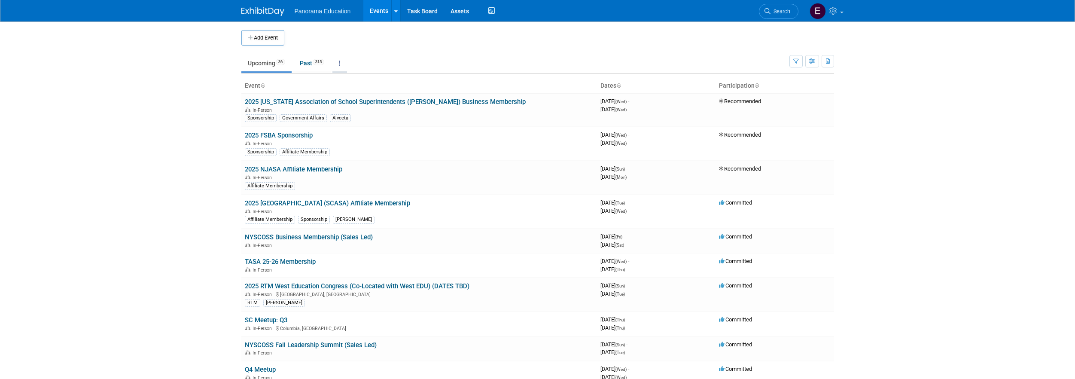
click at [341, 65] on icon at bounding box center [340, 63] width 2 height 6
click at [364, 104] on span "Events grouped by year" at bounding box center [366, 106] width 51 height 7
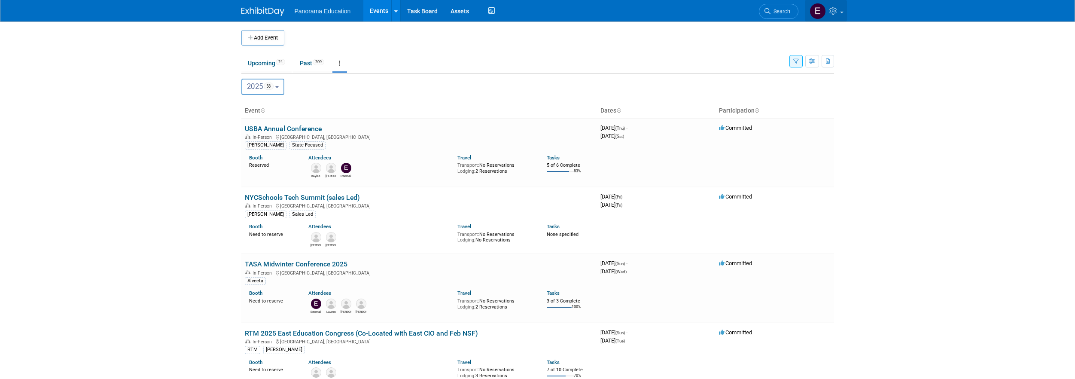
click at [830, 10] on icon at bounding box center [835, 11] width 10 height 8
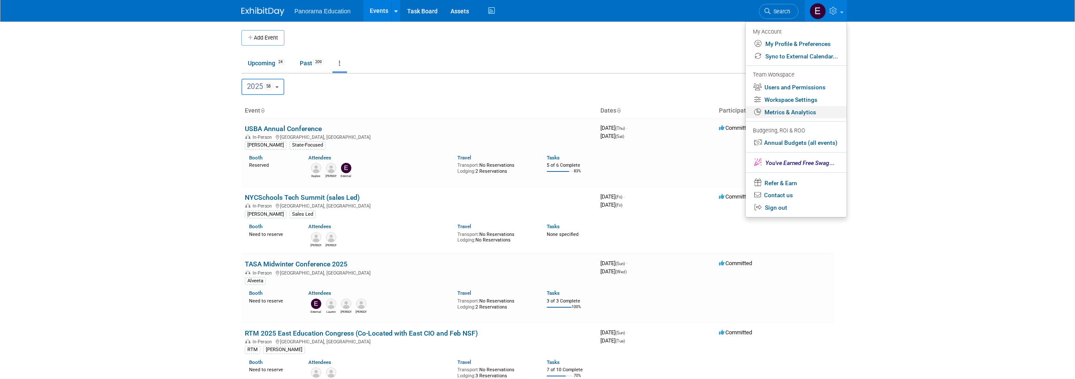
click at [796, 110] on link "Metrics & Analytics" at bounding box center [796, 112] width 101 height 12
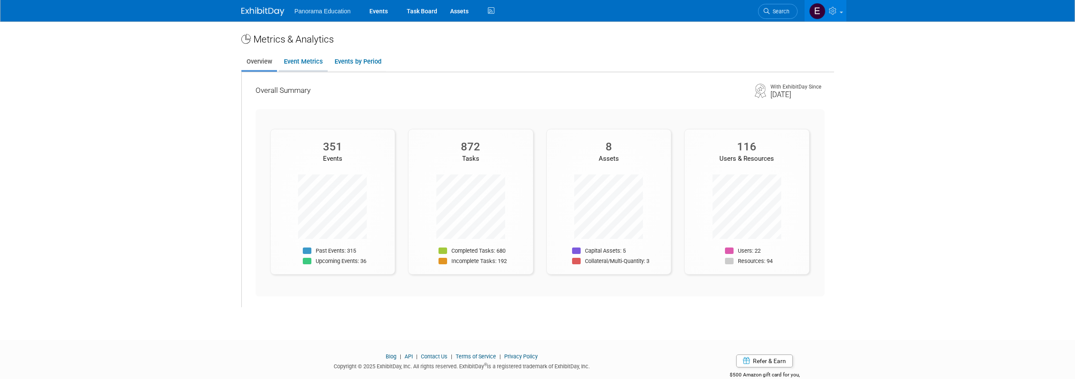
click at [284, 66] on link "Event Metrics" at bounding box center [303, 61] width 49 height 17
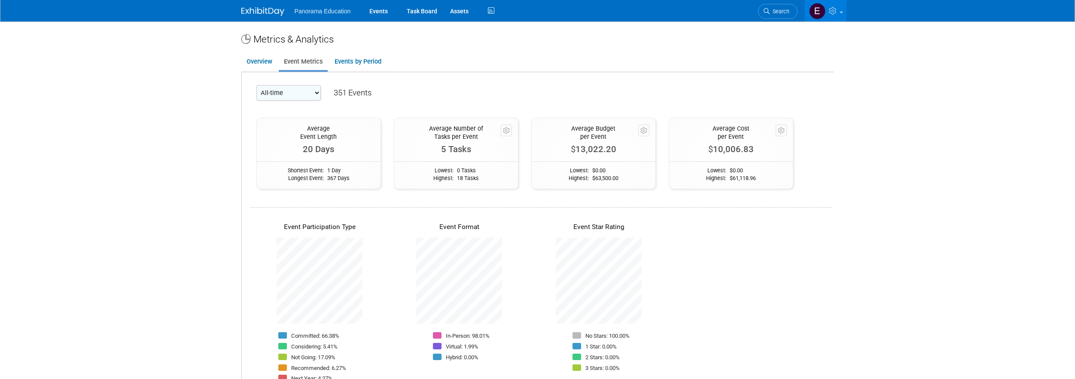
click at [297, 96] on select "All-time 2026 2025 2024 2023 2022" at bounding box center [288, 92] width 64 height 15
select select "2024"
click at [256, 85] on select "All-time 2026 2025 2024 2023 2022" at bounding box center [288, 92] width 64 height 15
click at [258, 58] on link "Overview" at bounding box center [259, 61] width 36 height 17
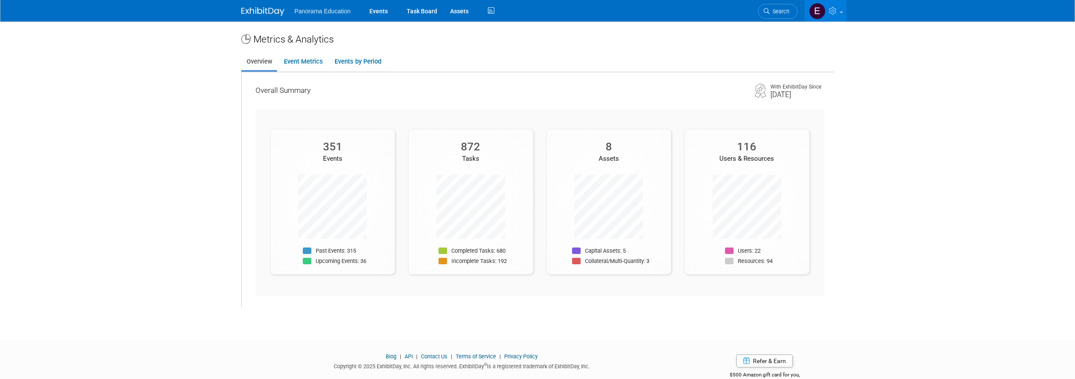
click at [821, 8] on img at bounding box center [817, 11] width 16 height 16
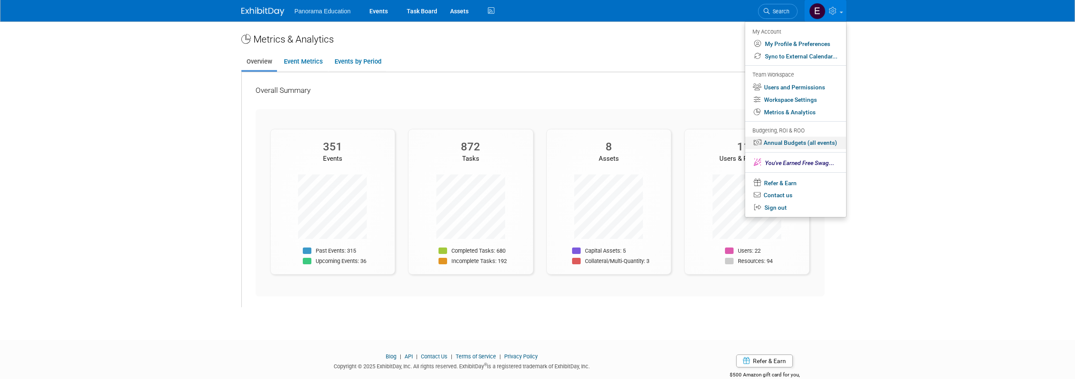
click at [782, 140] on link "Annual Budgets (all events)" at bounding box center [795, 143] width 101 height 12
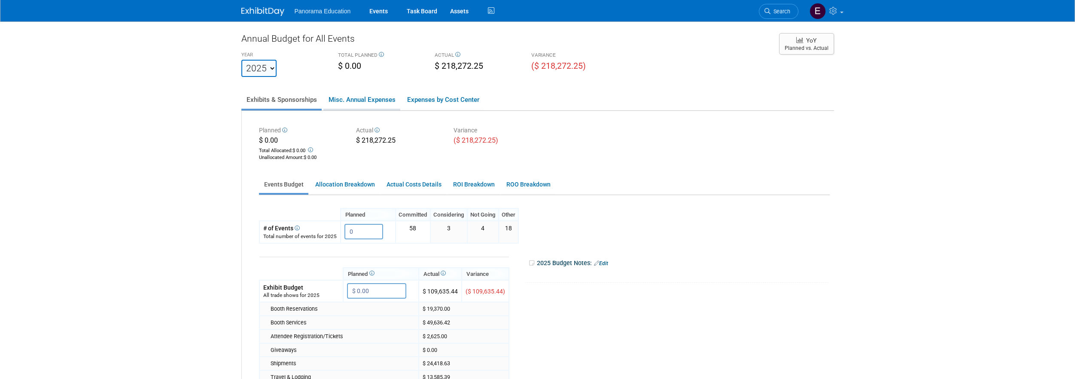
click at [361, 107] on link "Misc. Annual Expenses" at bounding box center [361, 100] width 77 height 18
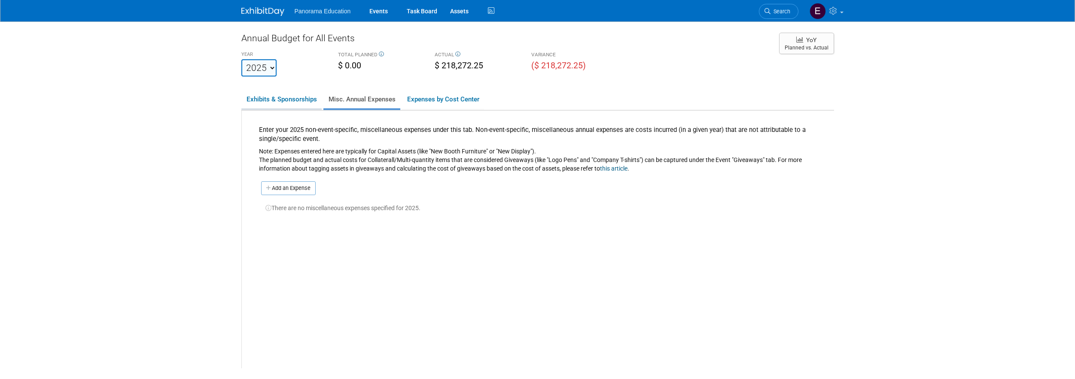
click at [301, 102] on link "Exhibits & Sponsorships" at bounding box center [281, 99] width 80 height 18
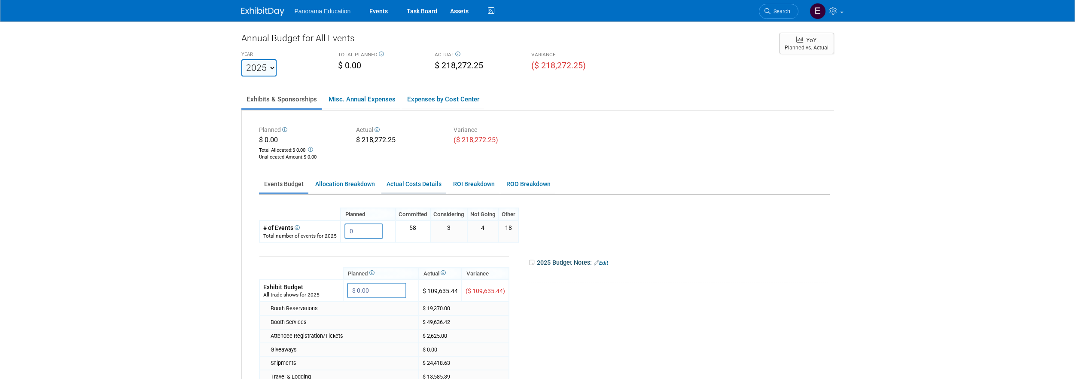
click at [403, 183] on link "Actual Costs Details" at bounding box center [413, 184] width 65 height 17
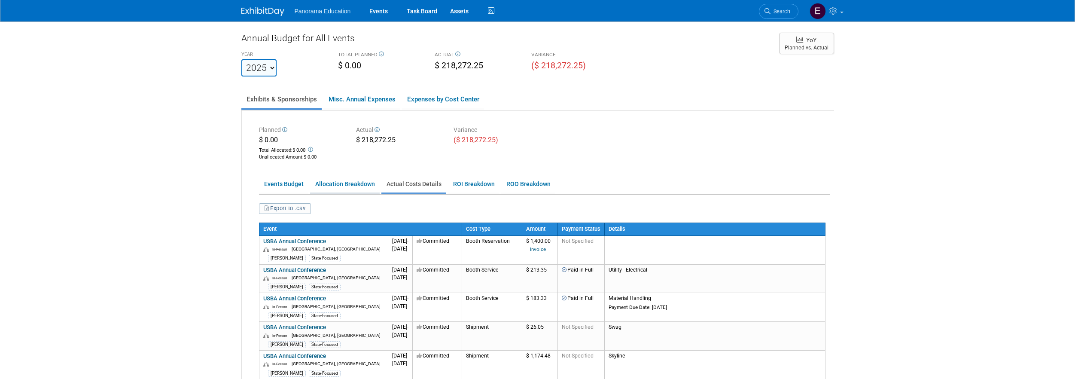
click at [347, 182] on link "Allocation Breakdown" at bounding box center [345, 184] width 70 height 17
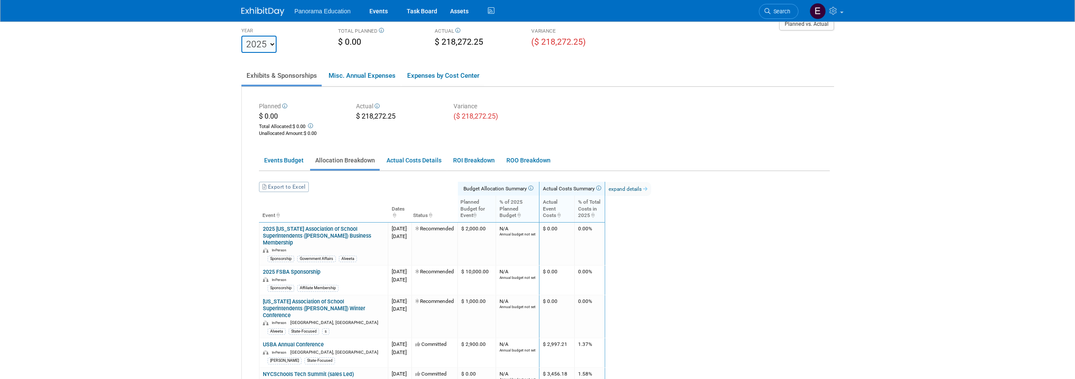
scroll to position [0, 0]
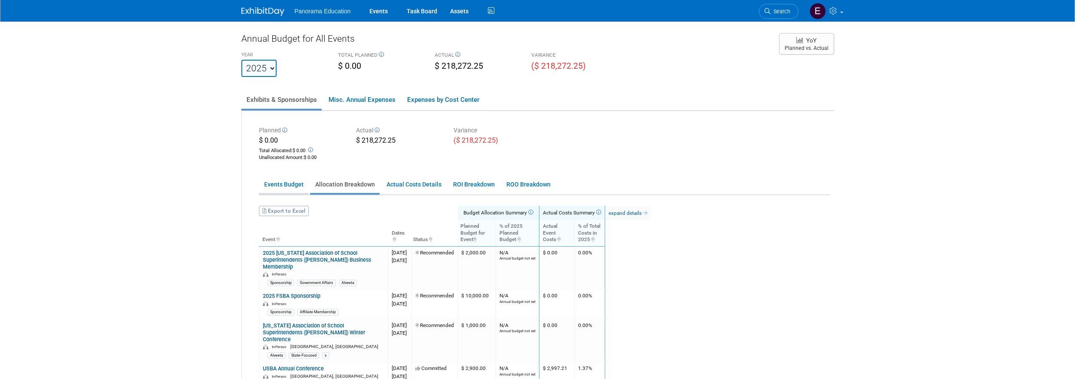
click at [287, 186] on link "Events Budget" at bounding box center [283, 184] width 49 height 17
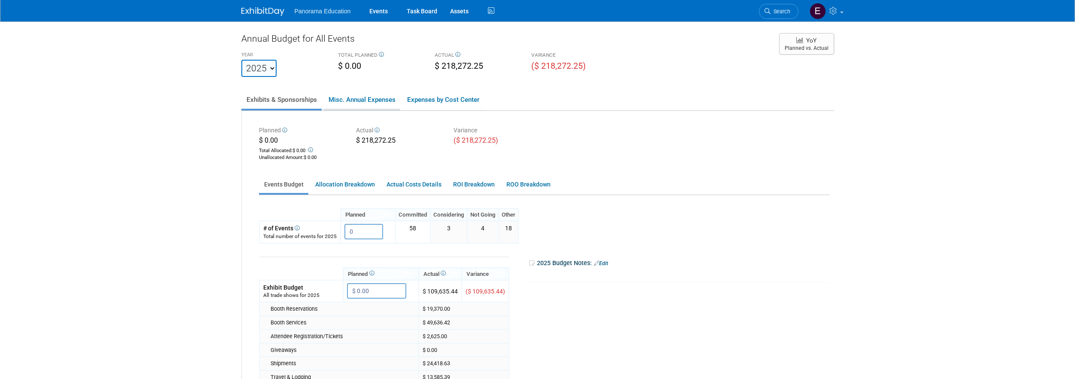
click at [341, 102] on link "Misc. Annual Expenses" at bounding box center [361, 100] width 77 height 18
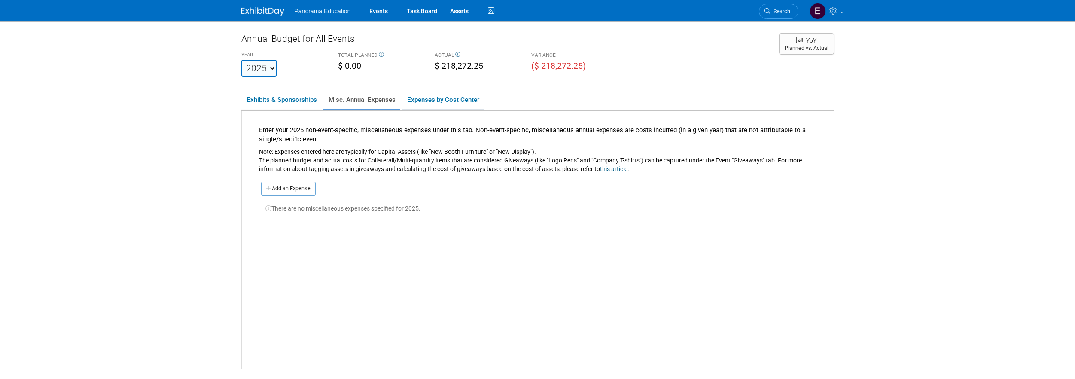
click at [462, 101] on link "Expenses by Cost Center" at bounding box center [443, 100] width 82 height 18
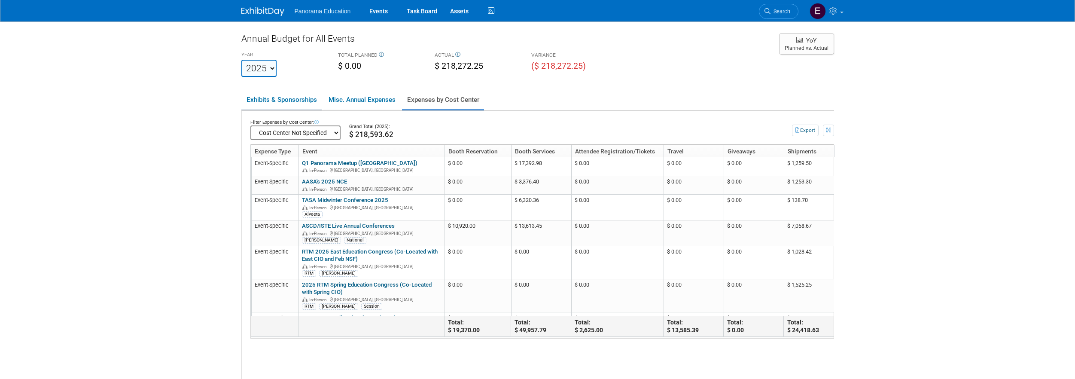
click at [267, 98] on link "Exhibits & Sponsorships" at bounding box center [281, 100] width 80 height 18
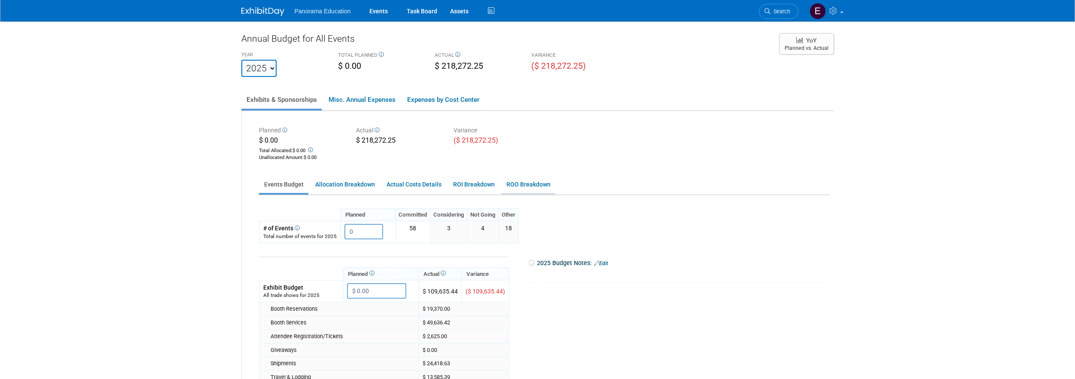
click at [523, 189] on link "ROO Breakdown" at bounding box center [528, 184] width 54 height 17
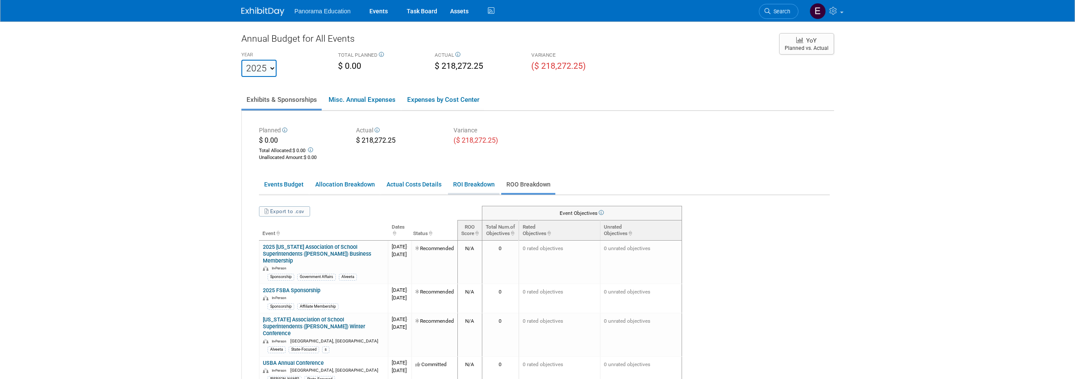
click at [474, 188] on link "ROI Breakdown" at bounding box center [474, 184] width 52 height 17
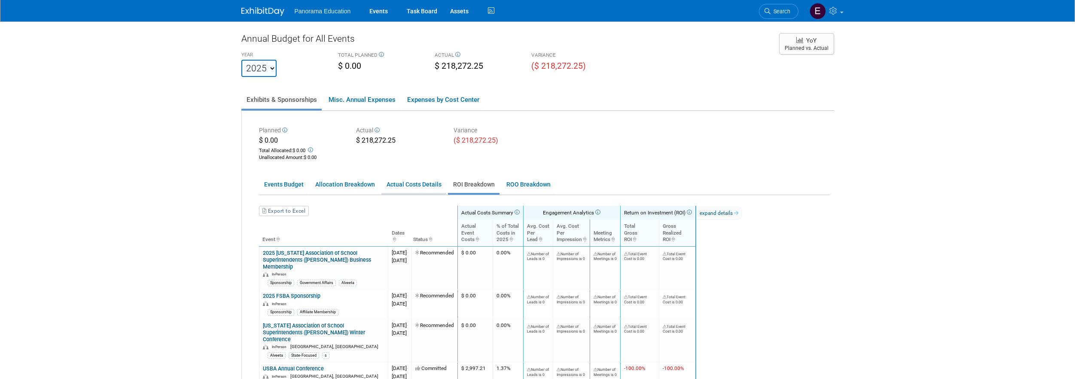
click at [419, 185] on link "Actual Costs Details" at bounding box center [413, 184] width 65 height 17
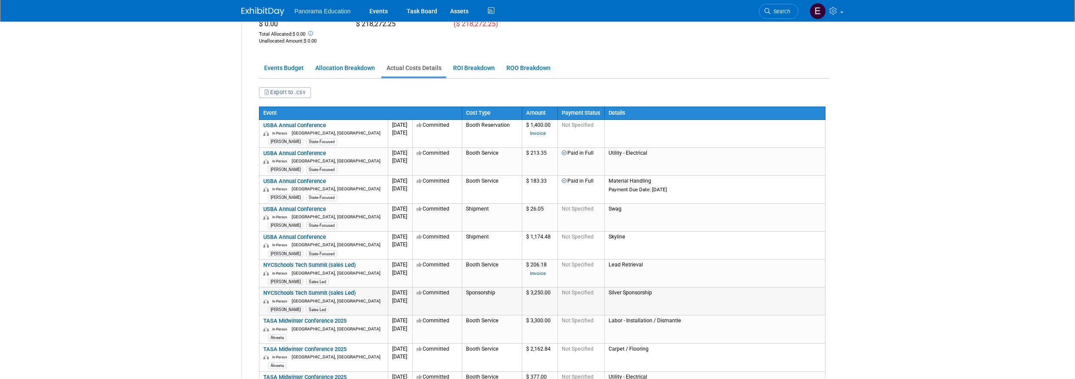
scroll to position [35, 0]
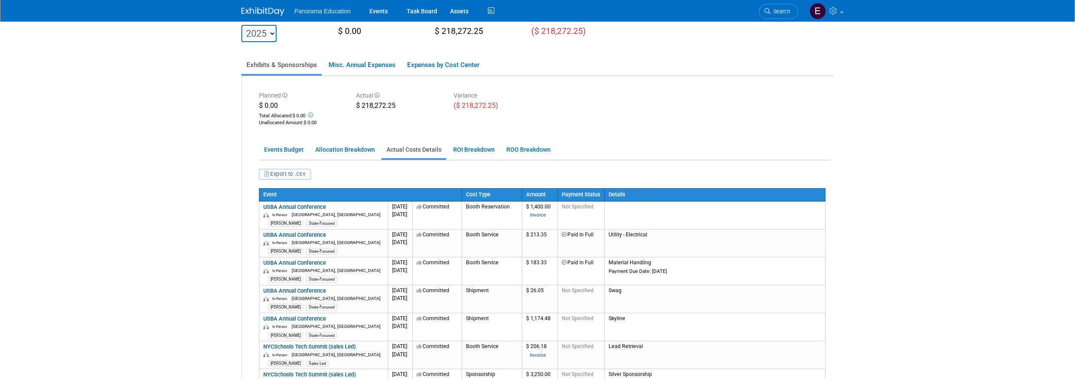
click at [277, 176] on button "Export to .csv" at bounding box center [285, 174] width 52 height 11
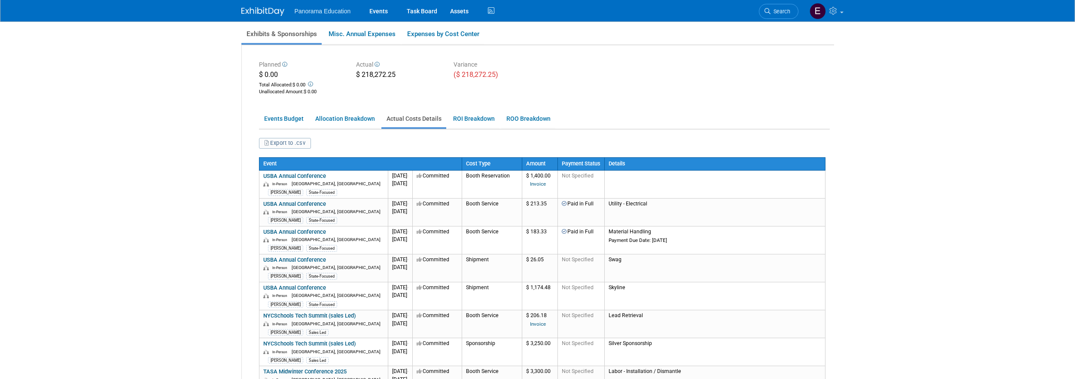
scroll to position [0, 0]
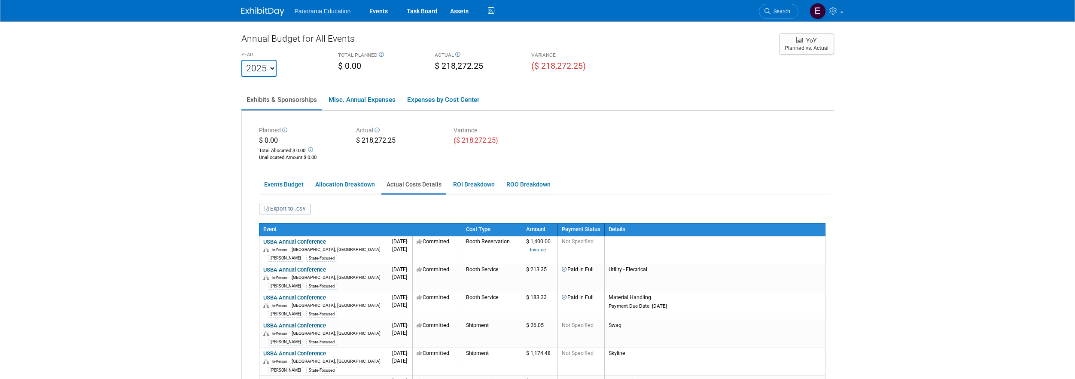
click at [265, 63] on select "2020 2021 2022 2023 2024 2025 2026 2027 2028 2029 2030 2031" at bounding box center [258, 68] width 35 height 17
select select "2024"
click at [241, 60] on select "2020 2021 2022 2023 2024 2025 2026 2027 2028 2029 2030 2031" at bounding box center [258, 68] width 35 height 17
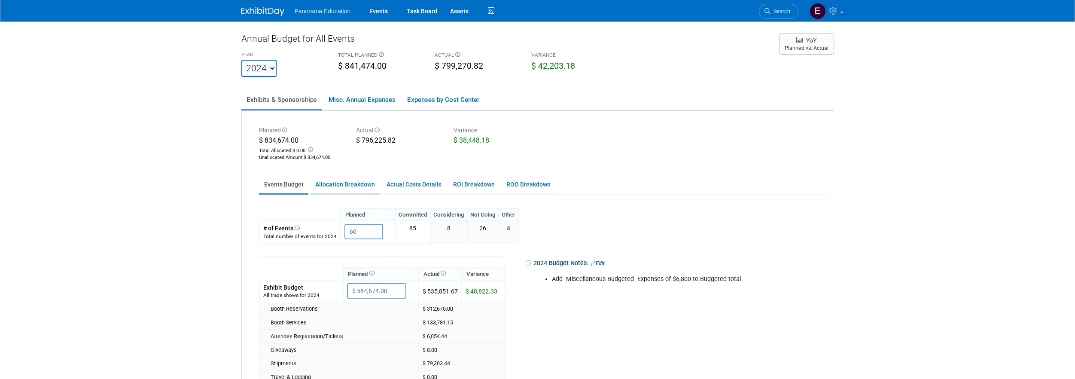
click at [372, 188] on link "Allocation Breakdown" at bounding box center [345, 184] width 70 height 17
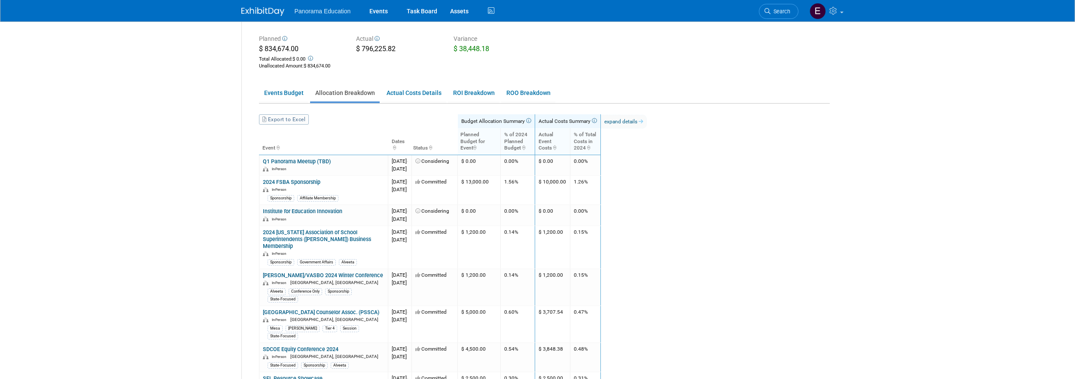
scroll to position [99, 0]
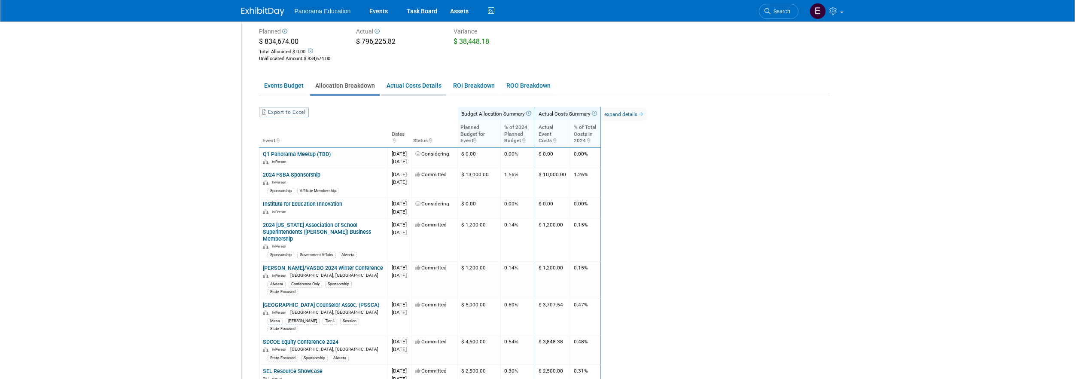
click at [409, 89] on link "Actual Costs Details" at bounding box center [413, 85] width 65 height 17
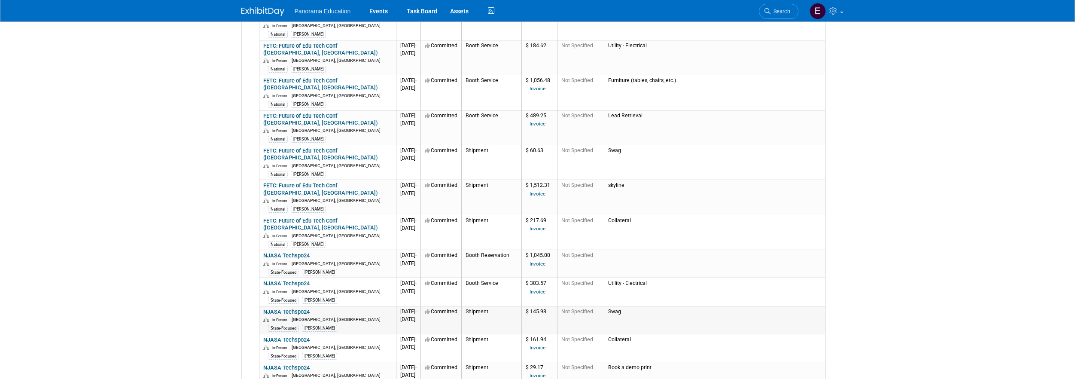
scroll to position [0, 0]
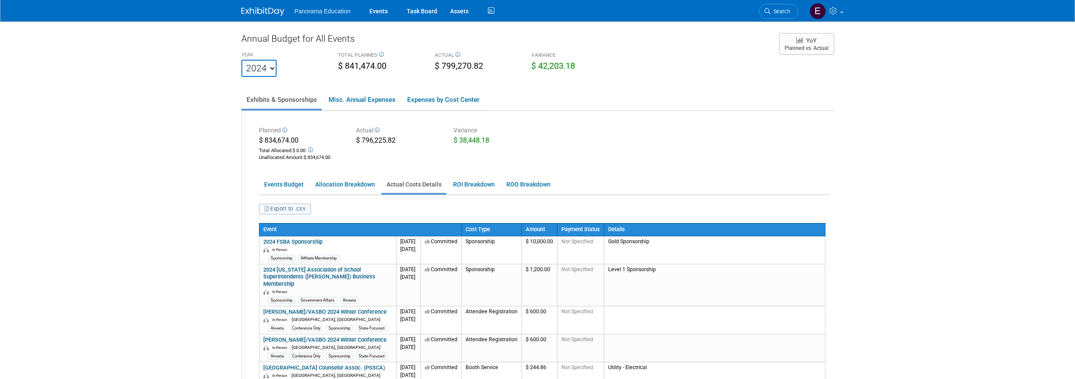
click at [299, 208] on button "Export to .csv" at bounding box center [285, 209] width 52 height 11
